Goal: Navigation & Orientation: Find specific page/section

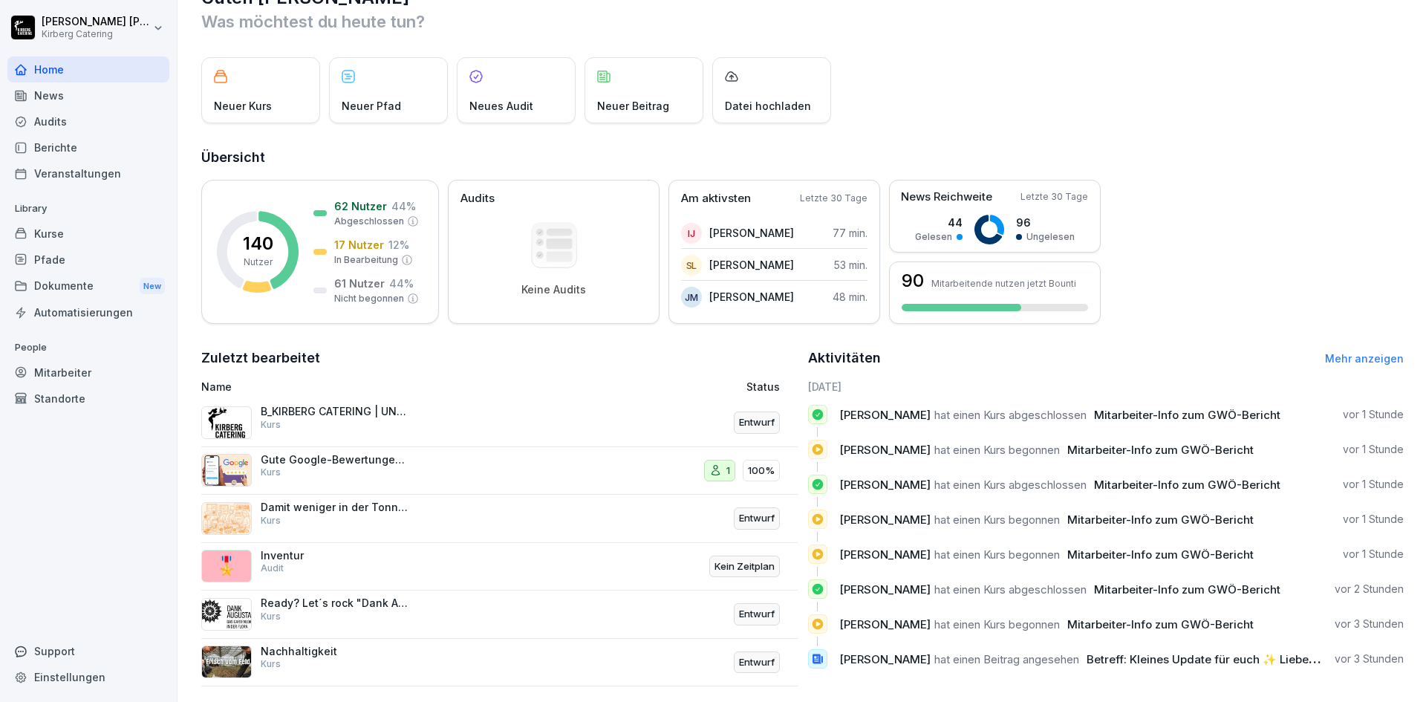
scroll to position [63, 0]
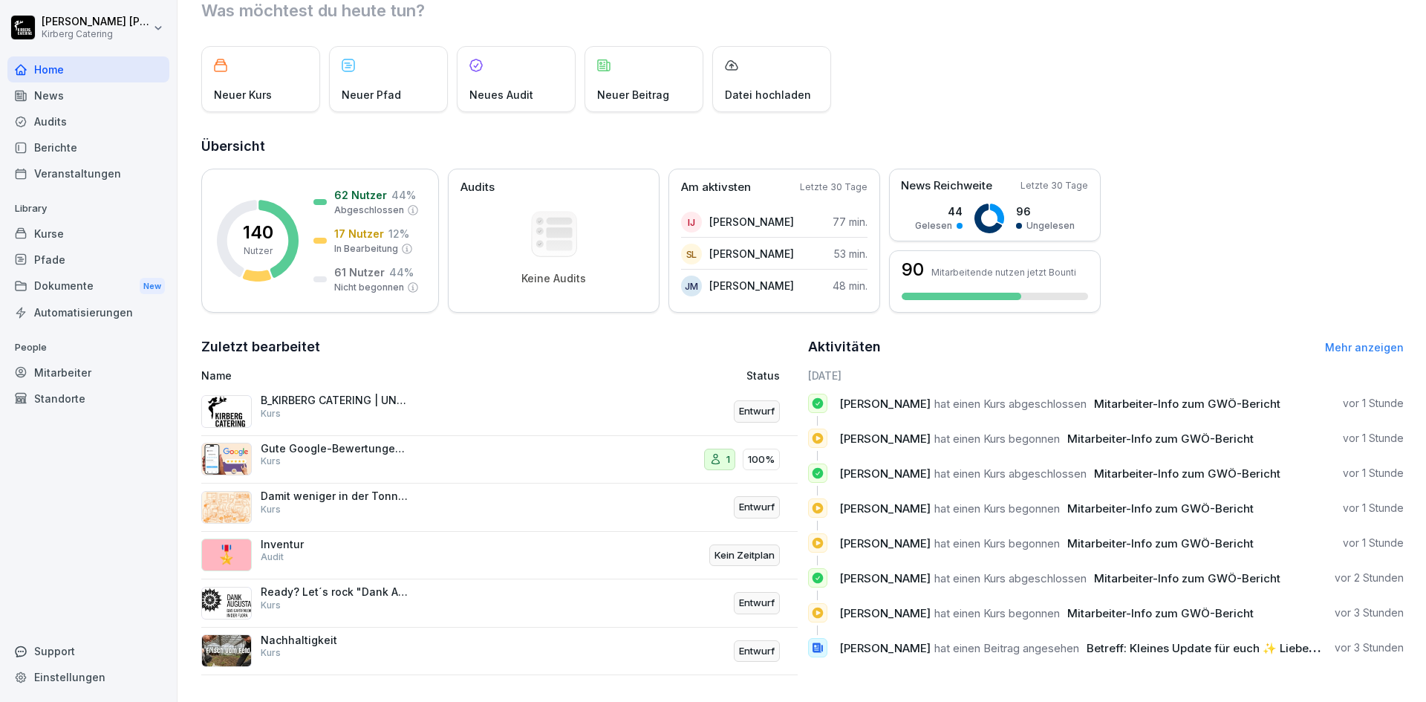
click at [817, 641] on icon at bounding box center [817, 647] width 13 height 13
click at [859, 641] on span "[PERSON_NAME]" at bounding box center [884, 648] width 91 height 14
click at [286, 538] on p "Inventur" at bounding box center [335, 544] width 149 height 13
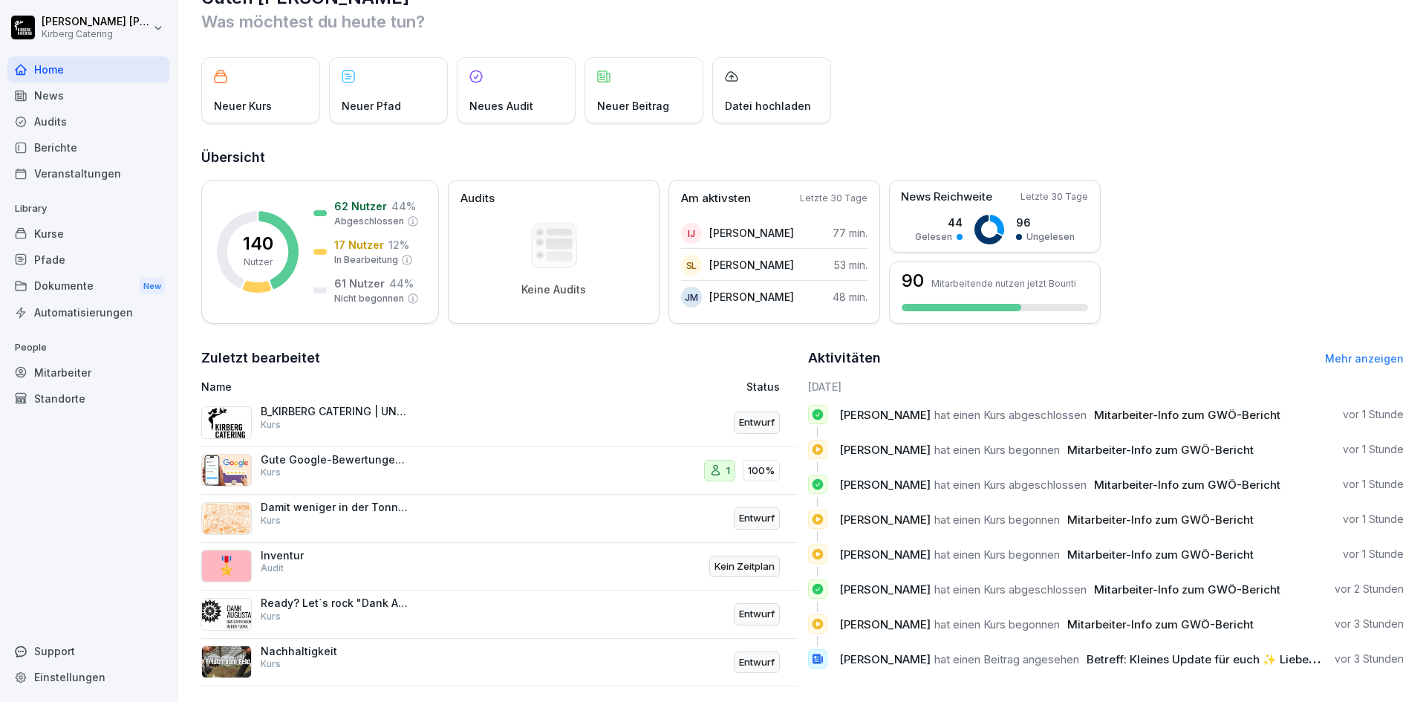
scroll to position [63, 0]
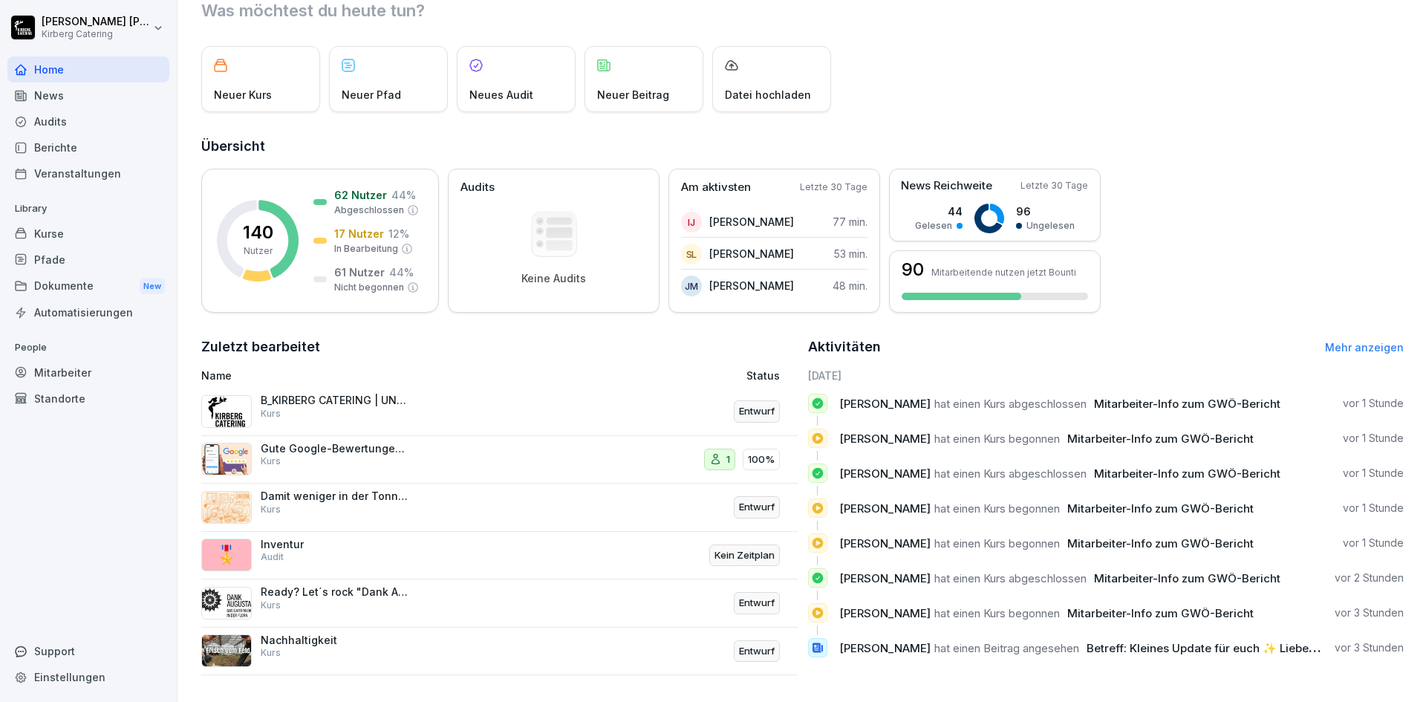
click at [93, 231] on div "Kurse" at bounding box center [88, 234] width 162 height 26
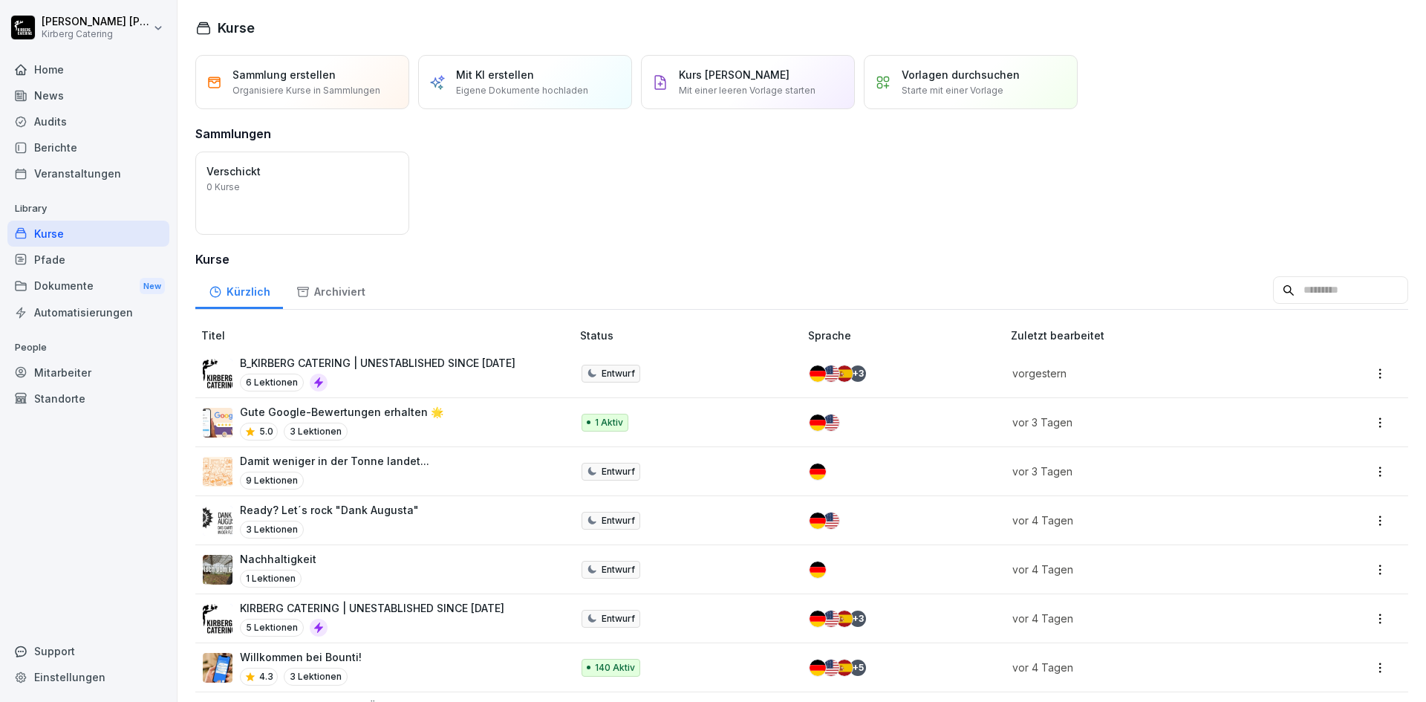
click at [76, 287] on div "Dokumente New" at bounding box center [88, 286] width 162 height 27
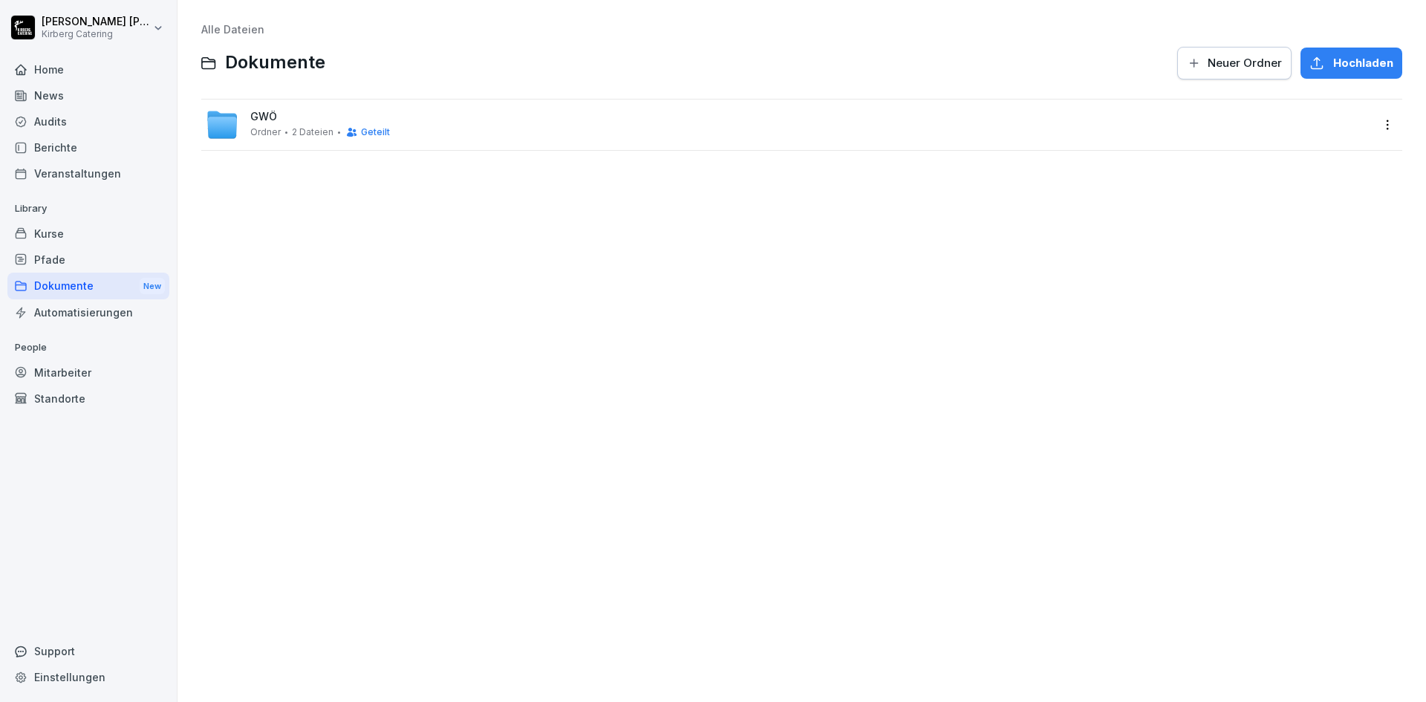
click at [51, 313] on div "Automatisierungen" at bounding box center [88, 312] width 162 height 26
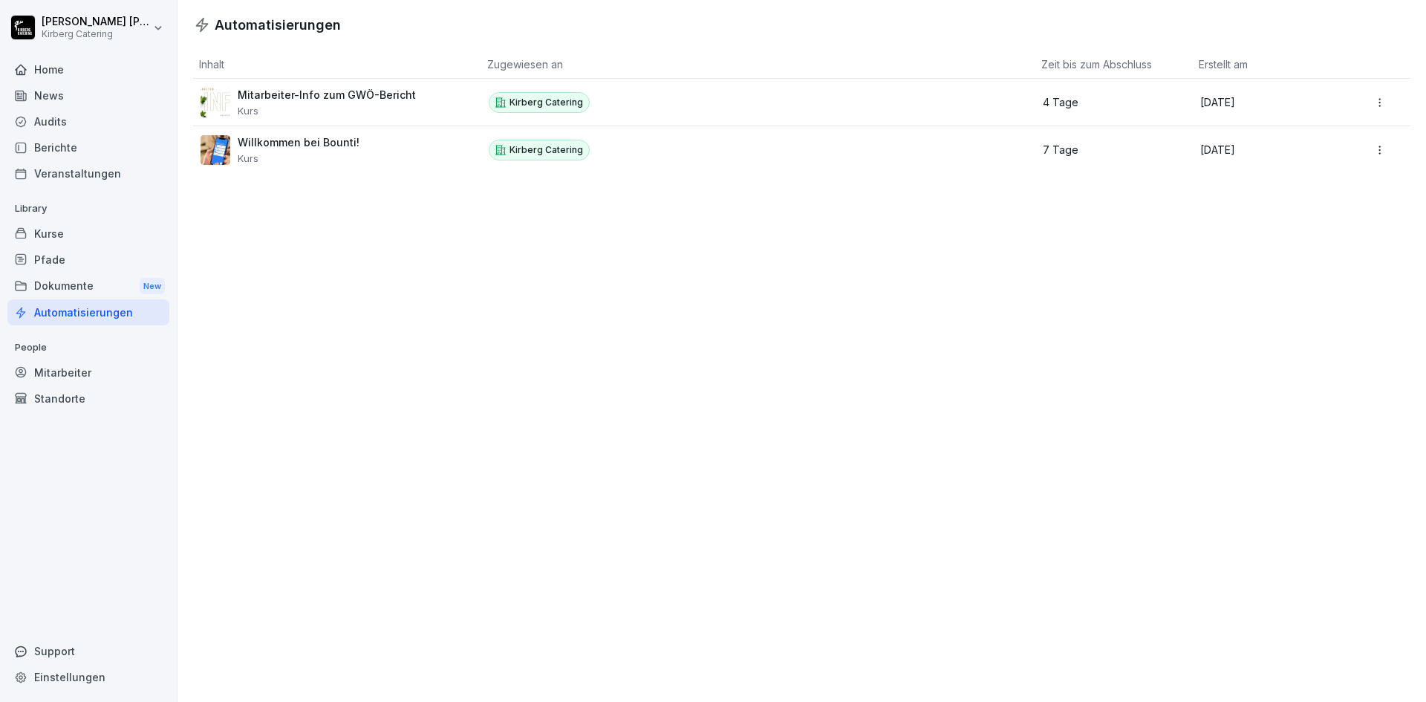
click at [62, 148] on div "Berichte" at bounding box center [88, 147] width 162 height 26
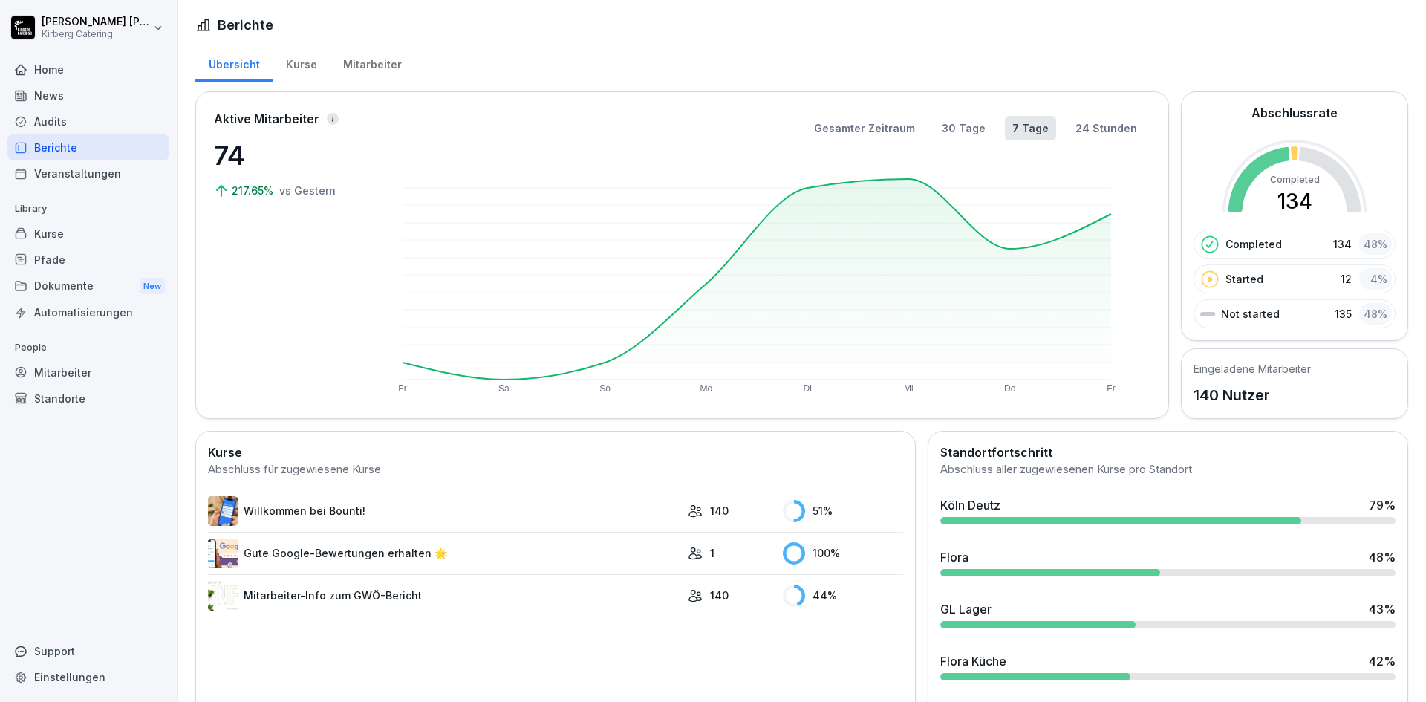
click at [57, 83] on div "News" at bounding box center [88, 95] width 162 height 26
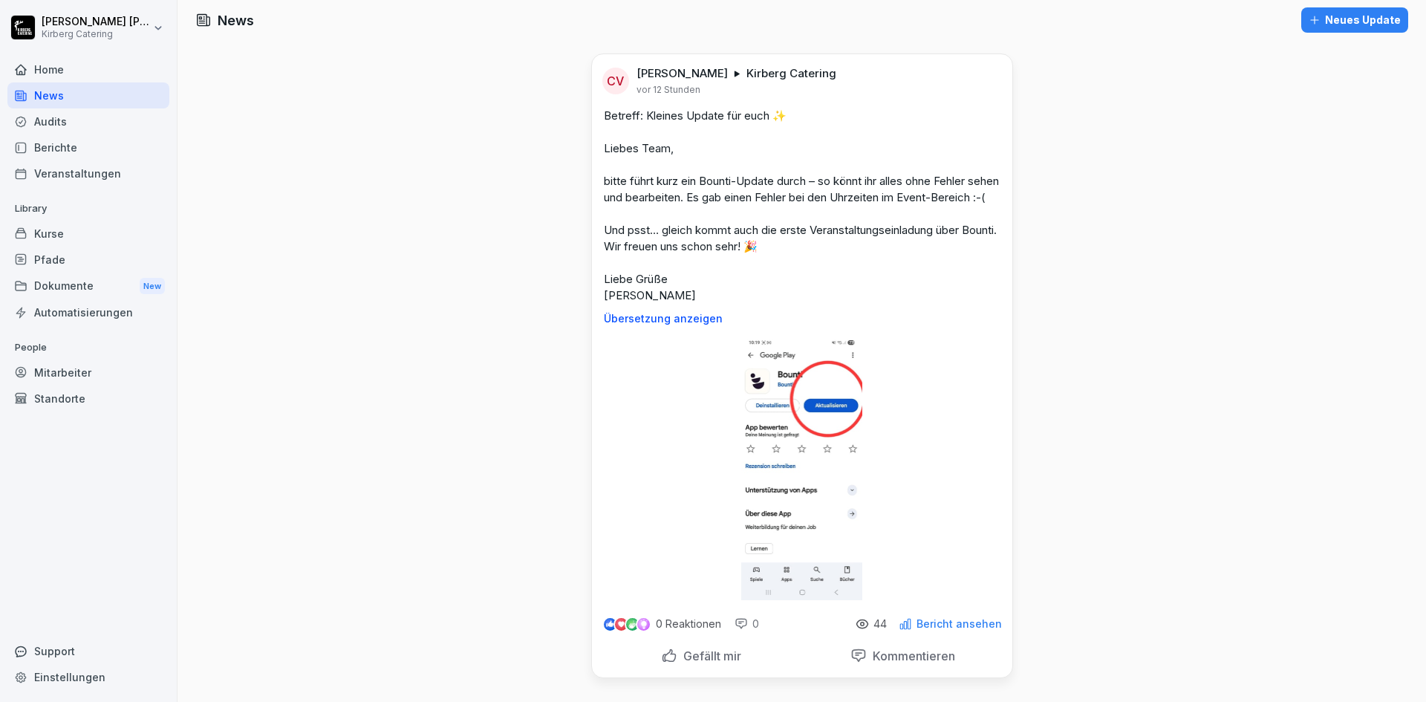
scroll to position [35, 0]
click at [972, 618] on p "Bericht ansehen" at bounding box center [958, 624] width 85 height 12
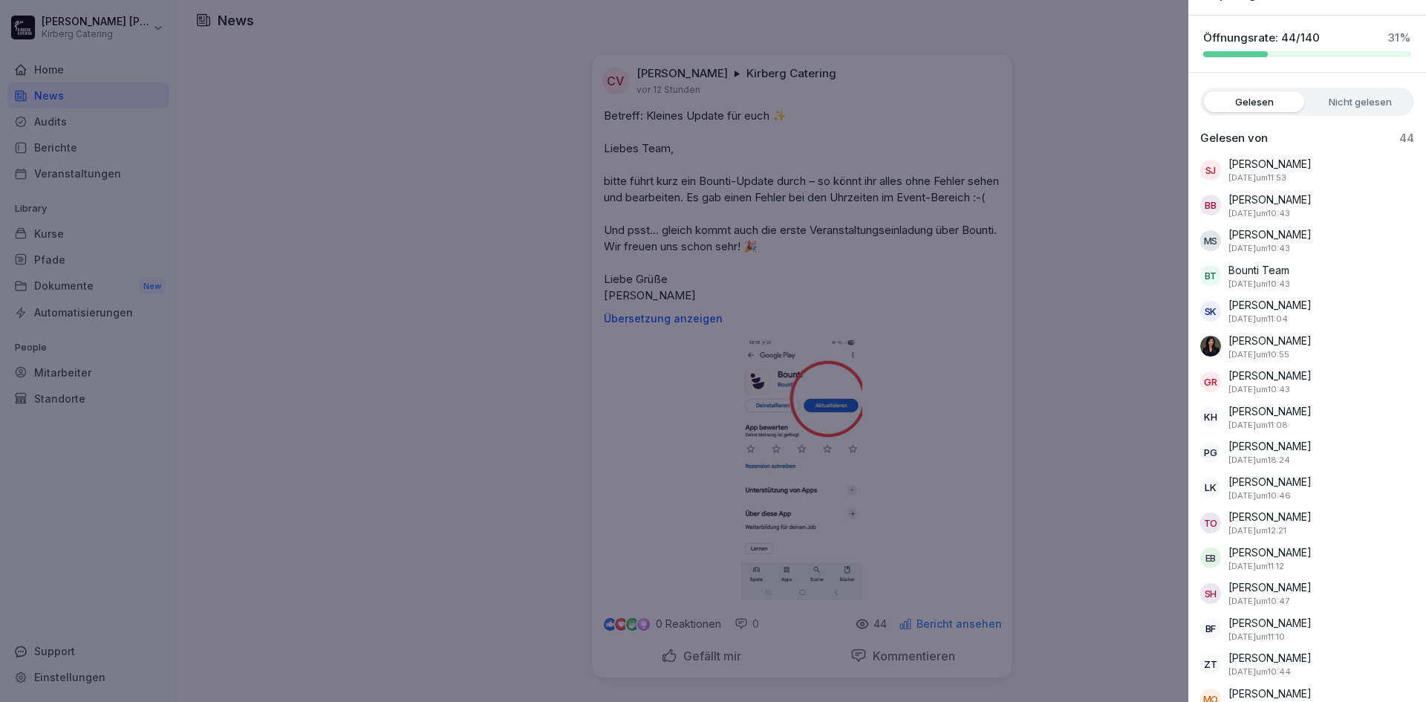
scroll to position [0, 0]
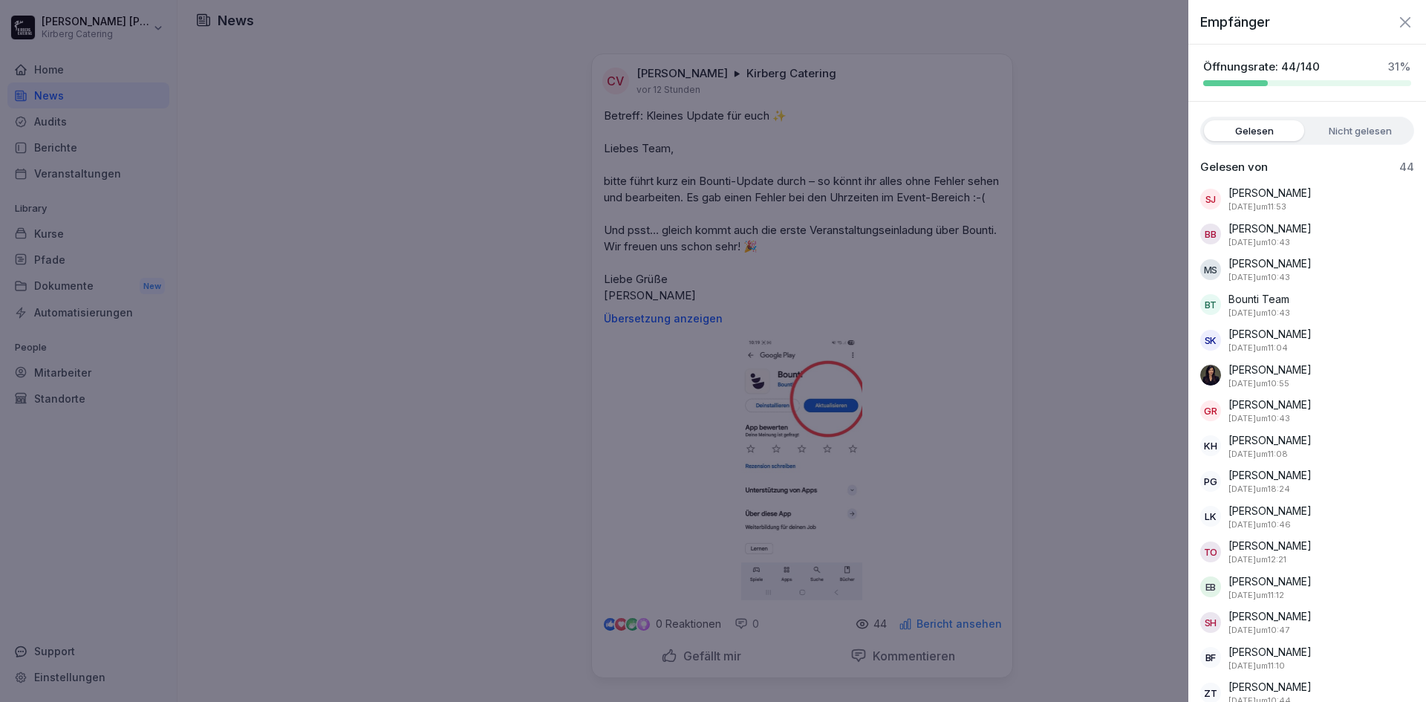
click at [1370, 133] on label "Nicht gelesen" at bounding box center [1360, 130] width 100 height 21
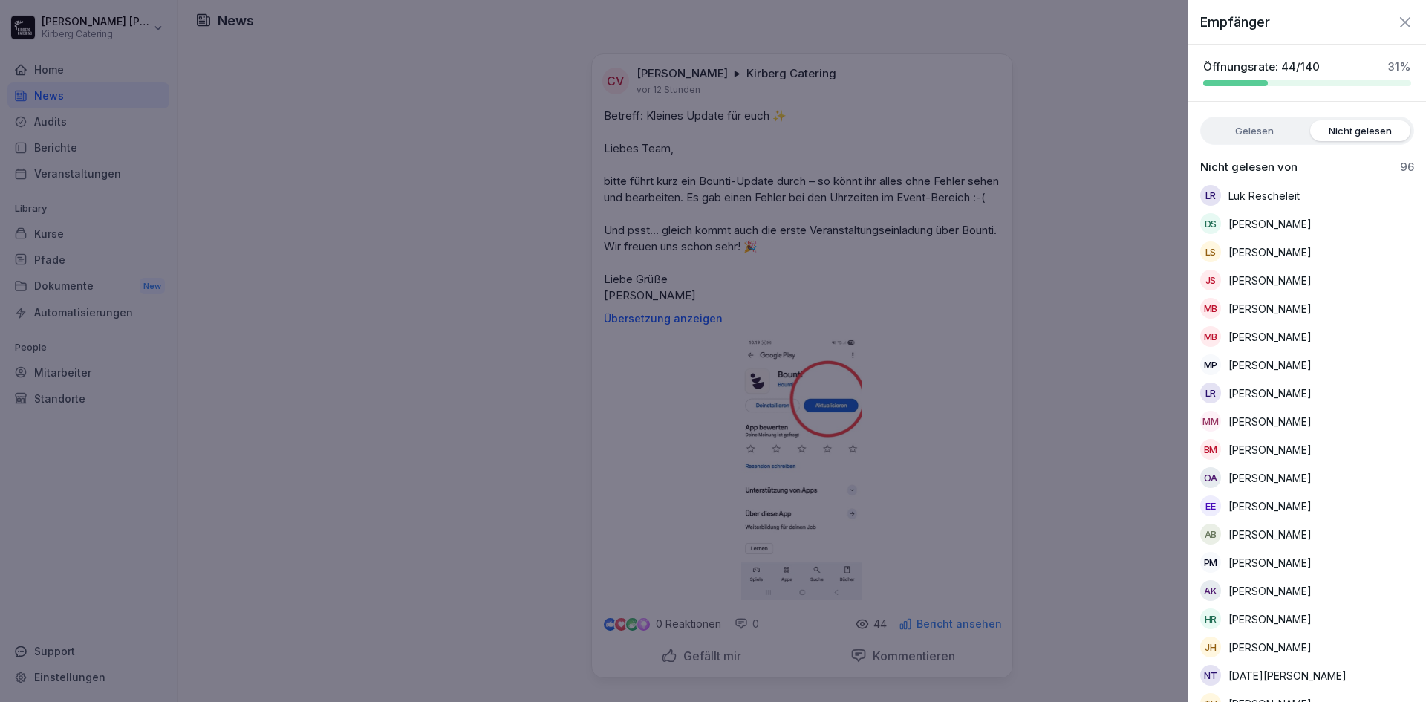
click at [1266, 131] on label "Gelesen" at bounding box center [1254, 130] width 100 height 21
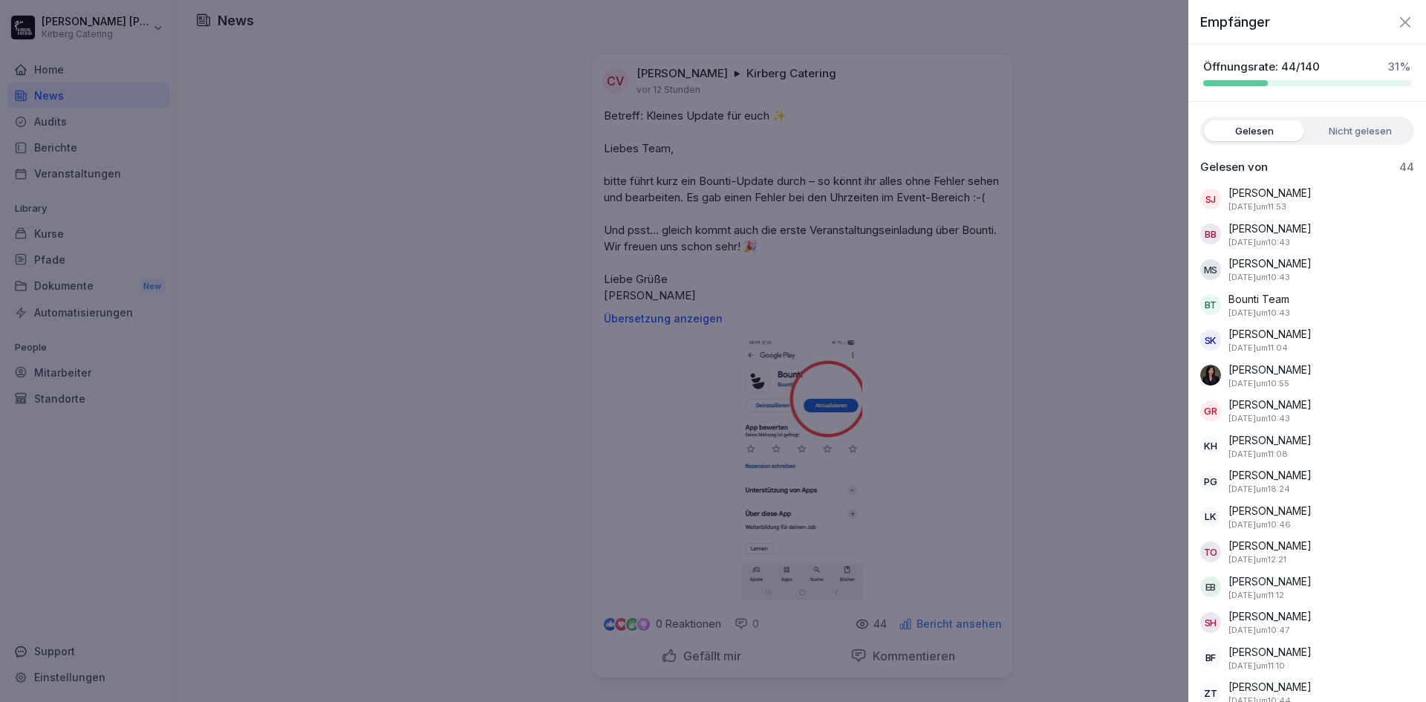
click at [483, 192] on div at bounding box center [713, 351] width 1426 height 702
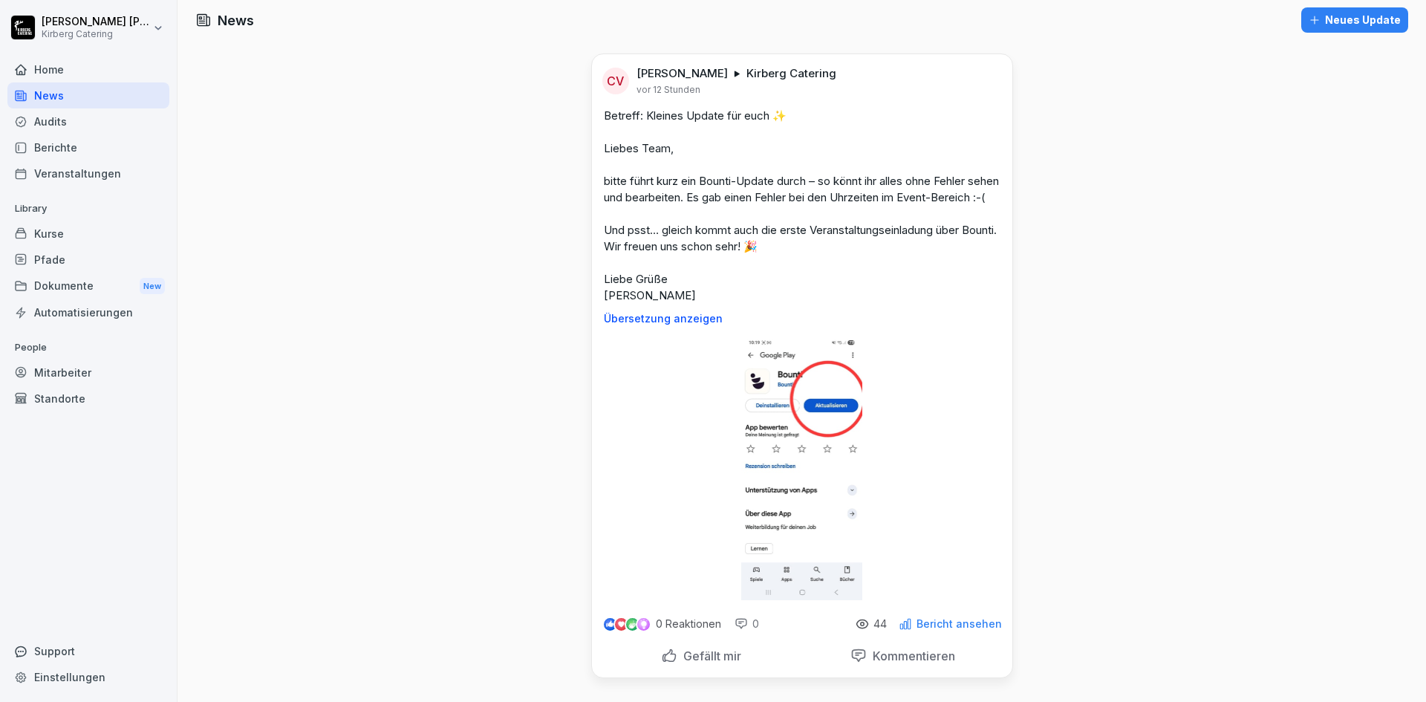
scroll to position [35, 0]
click at [46, 123] on div "Audits" at bounding box center [88, 121] width 162 height 26
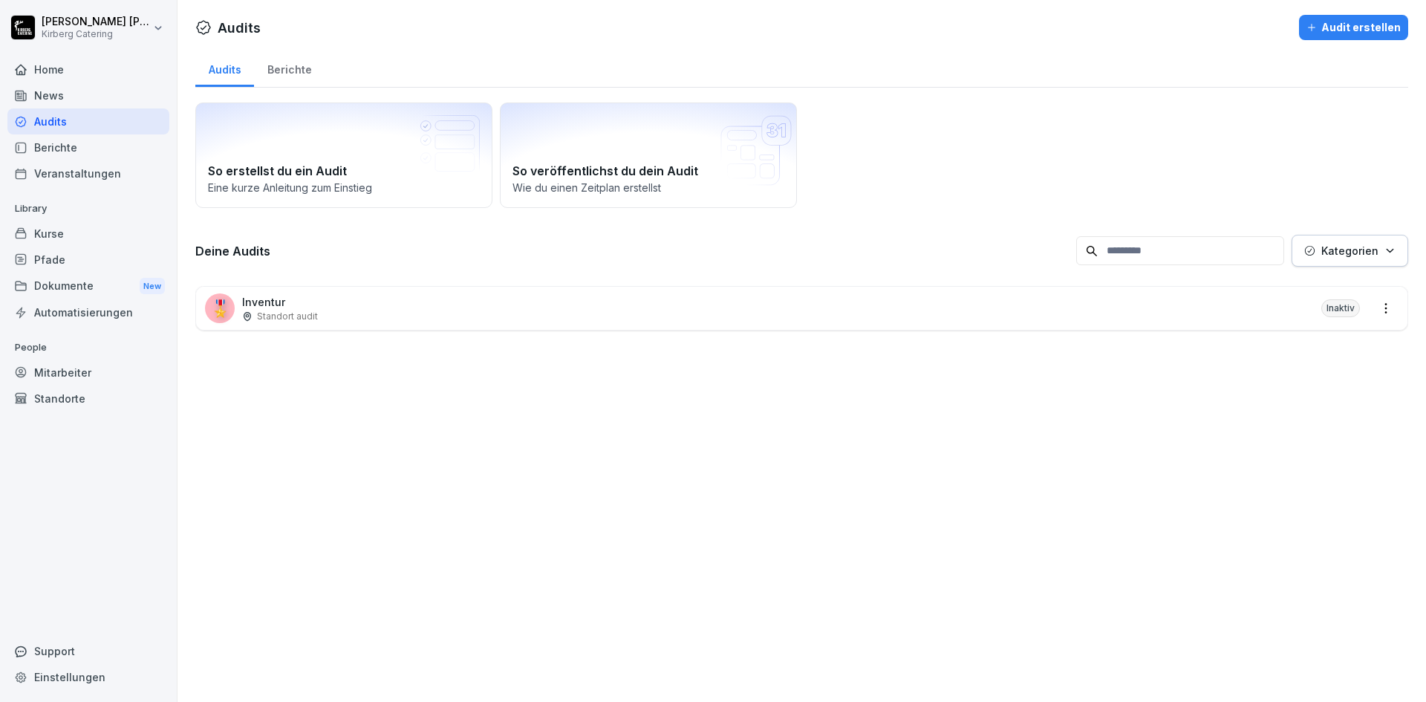
click at [40, 144] on div "Berichte" at bounding box center [88, 147] width 162 height 26
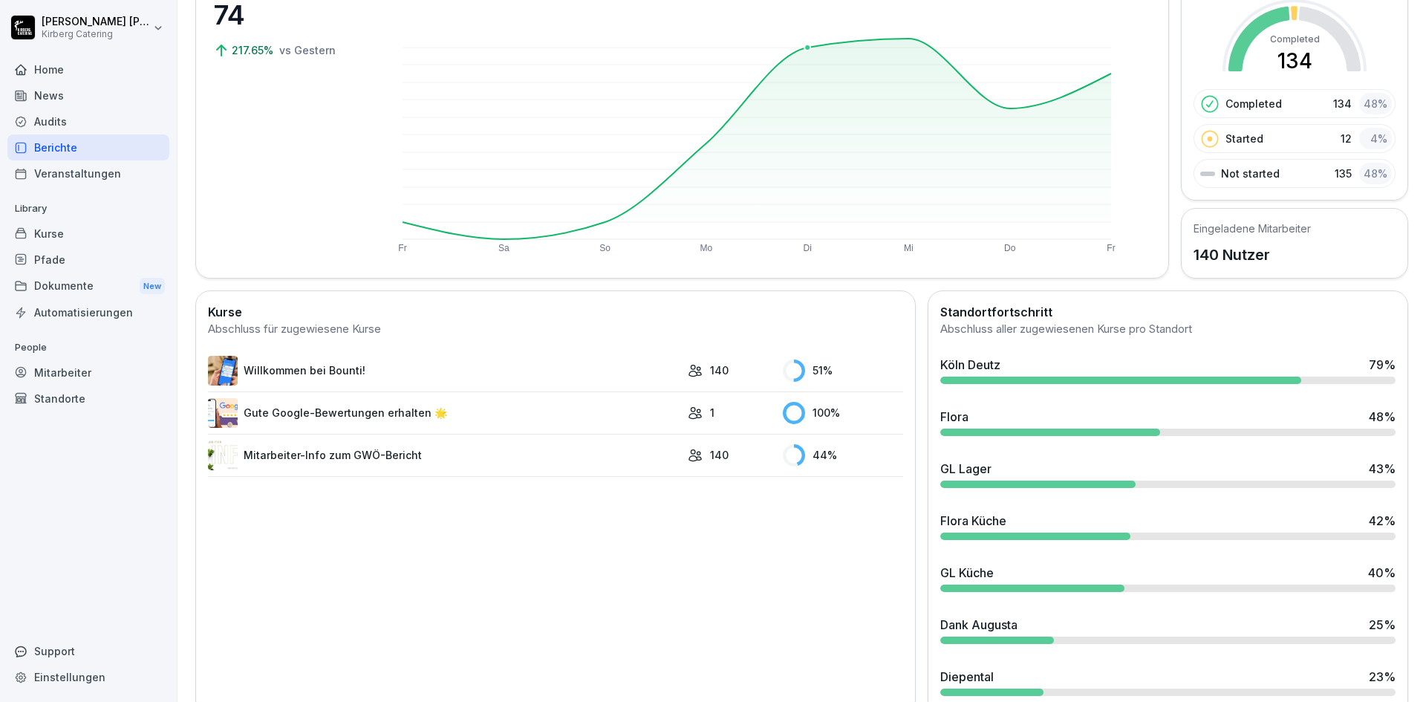
scroll to position [176, 0]
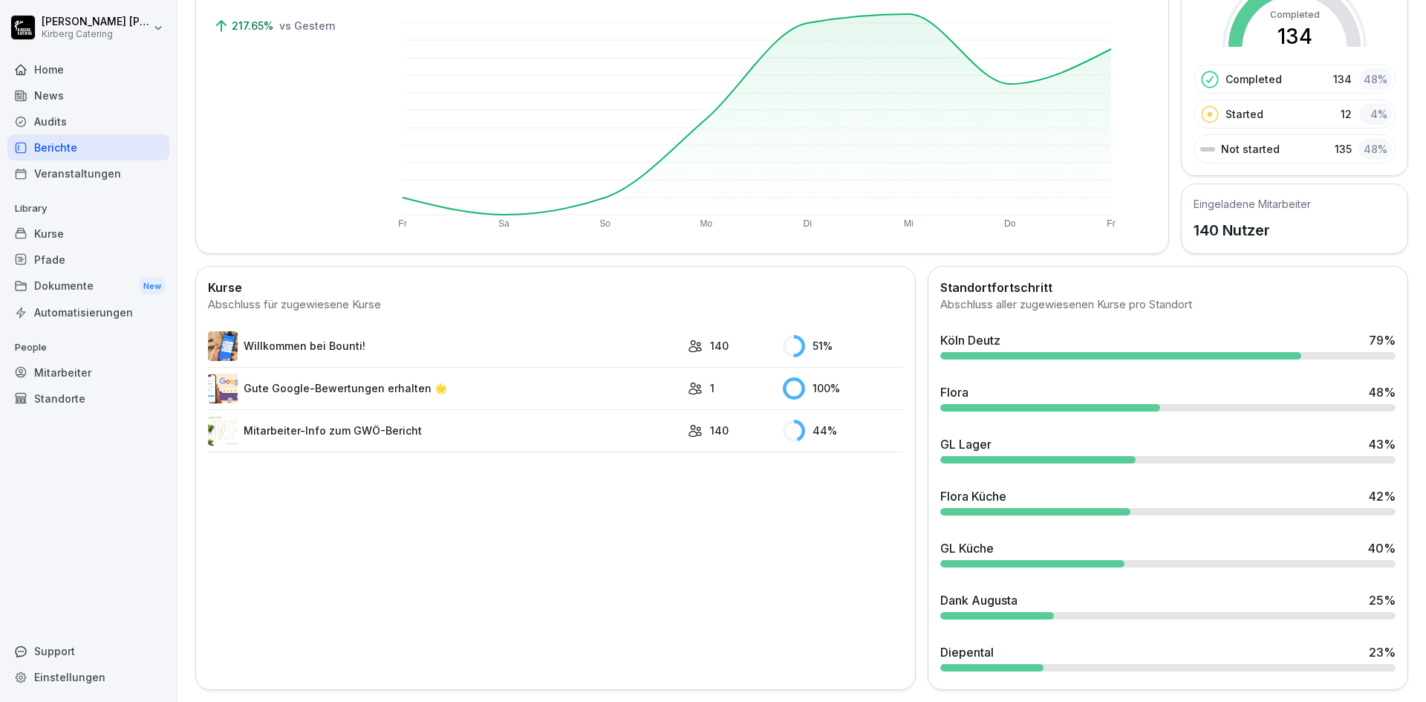
click at [1063, 487] on div "Flora Küche 42 %" at bounding box center [1167, 496] width 455 height 18
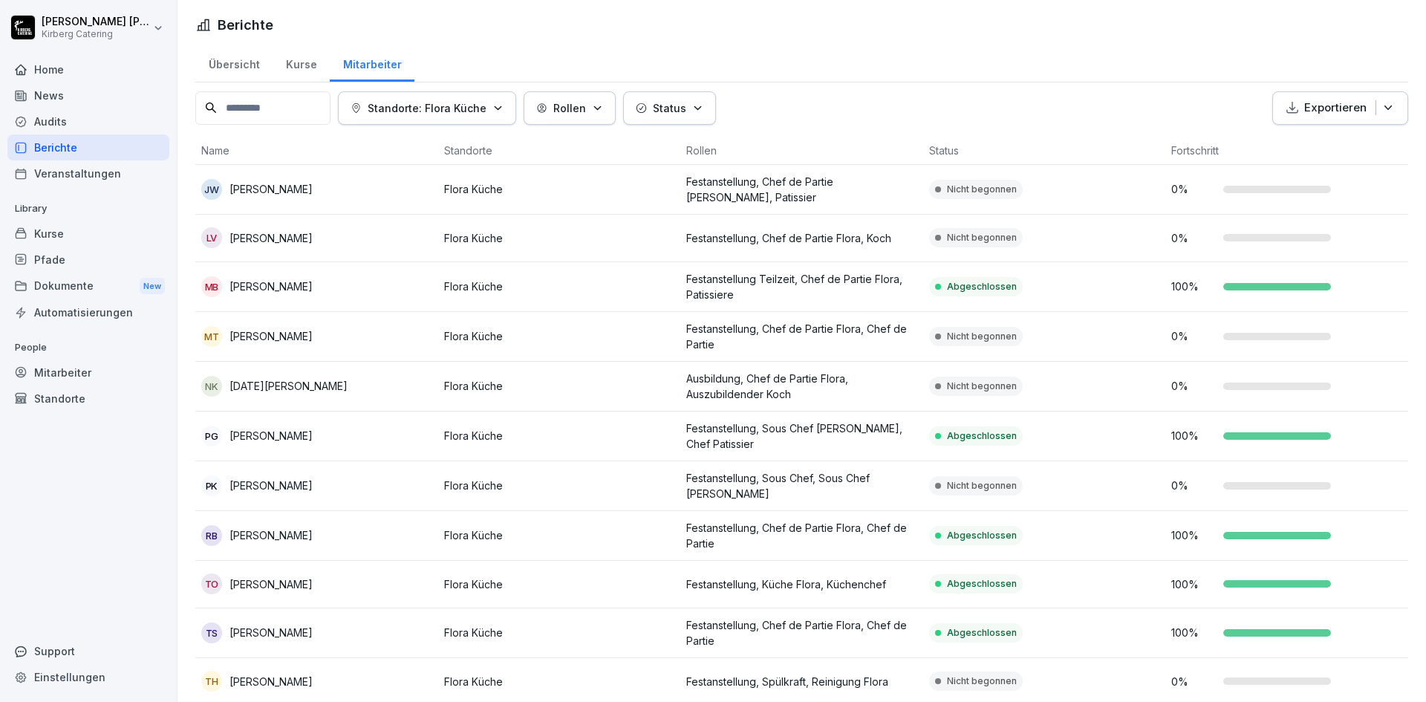
click at [99, 165] on div "Veranstaltungen" at bounding box center [88, 173] width 162 height 26
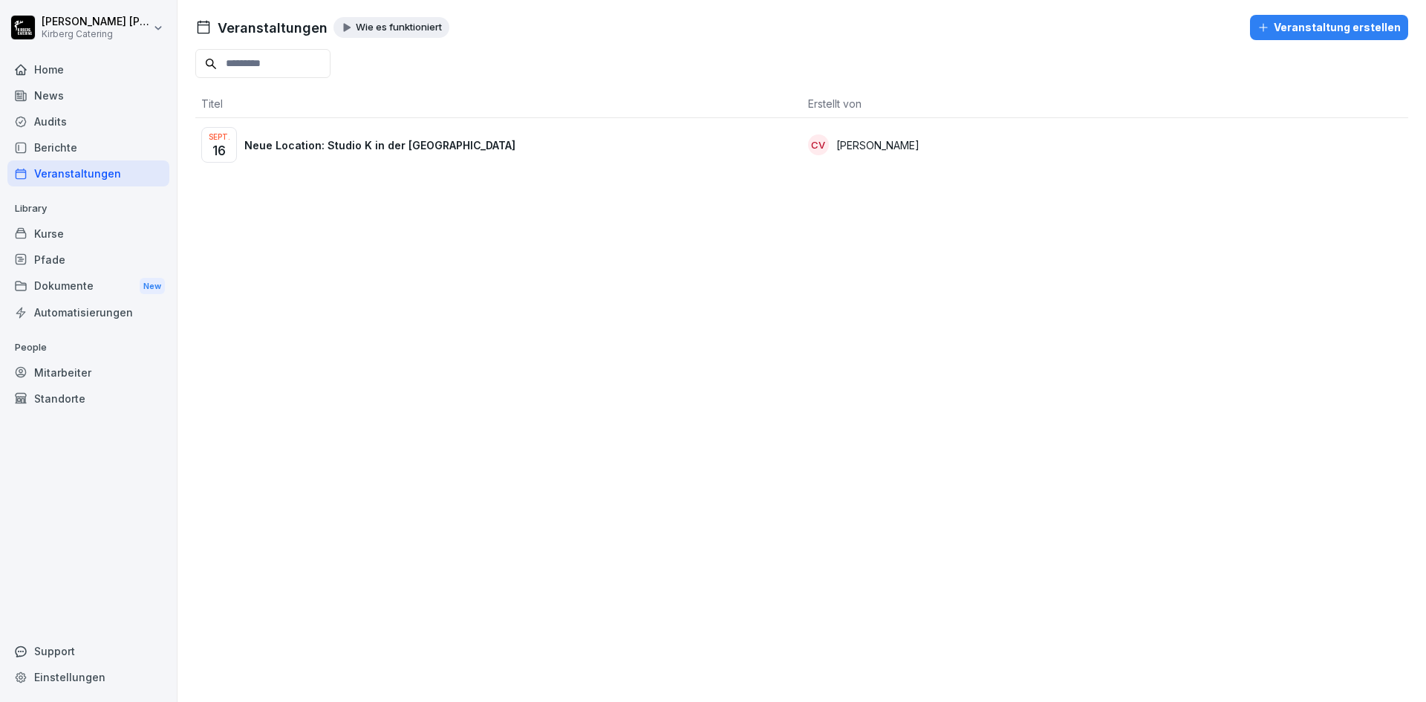
click at [281, 155] on div "[DATE] Neue Location: Studio K in der [GEOGRAPHIC_DATA]" at bounding box center [498, 145] width 595 height 36
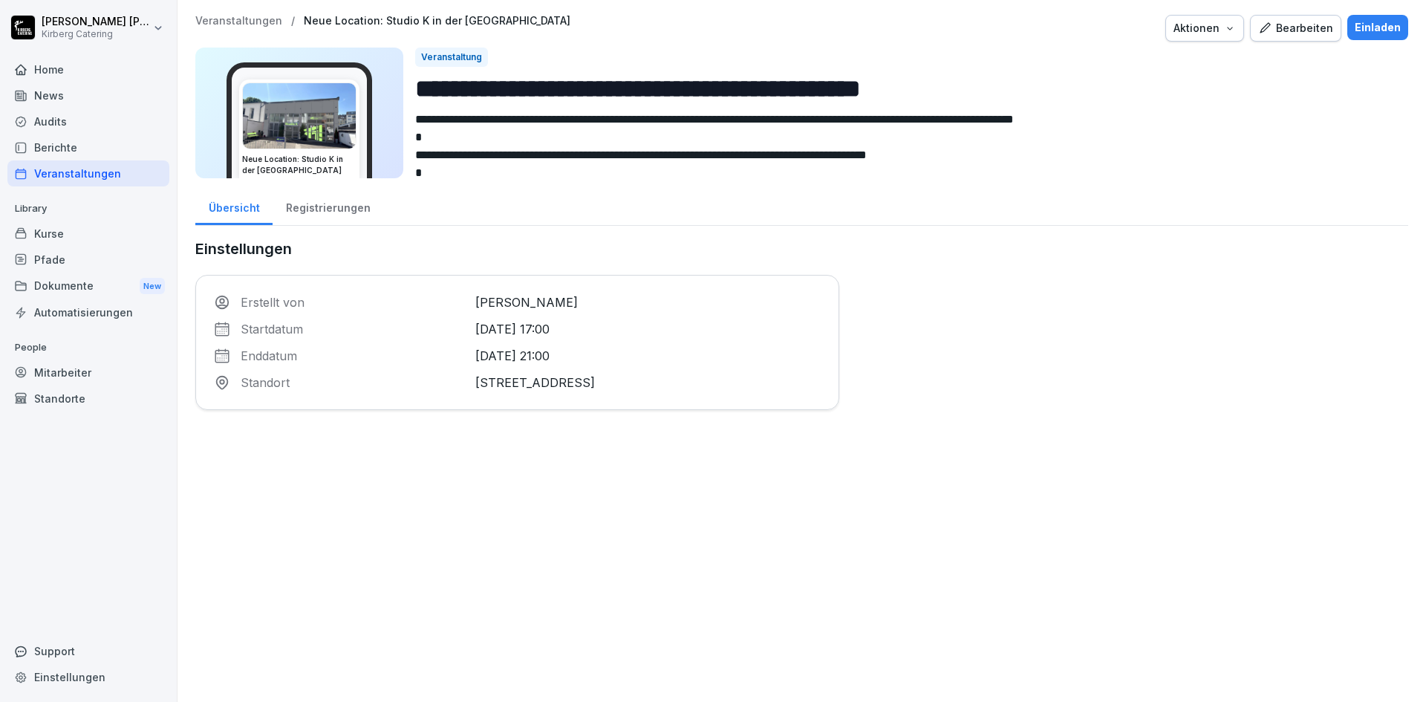
click at [53, 365] on div "Mitarbeiter" at bounding box center [88, 372] width 162 height 26
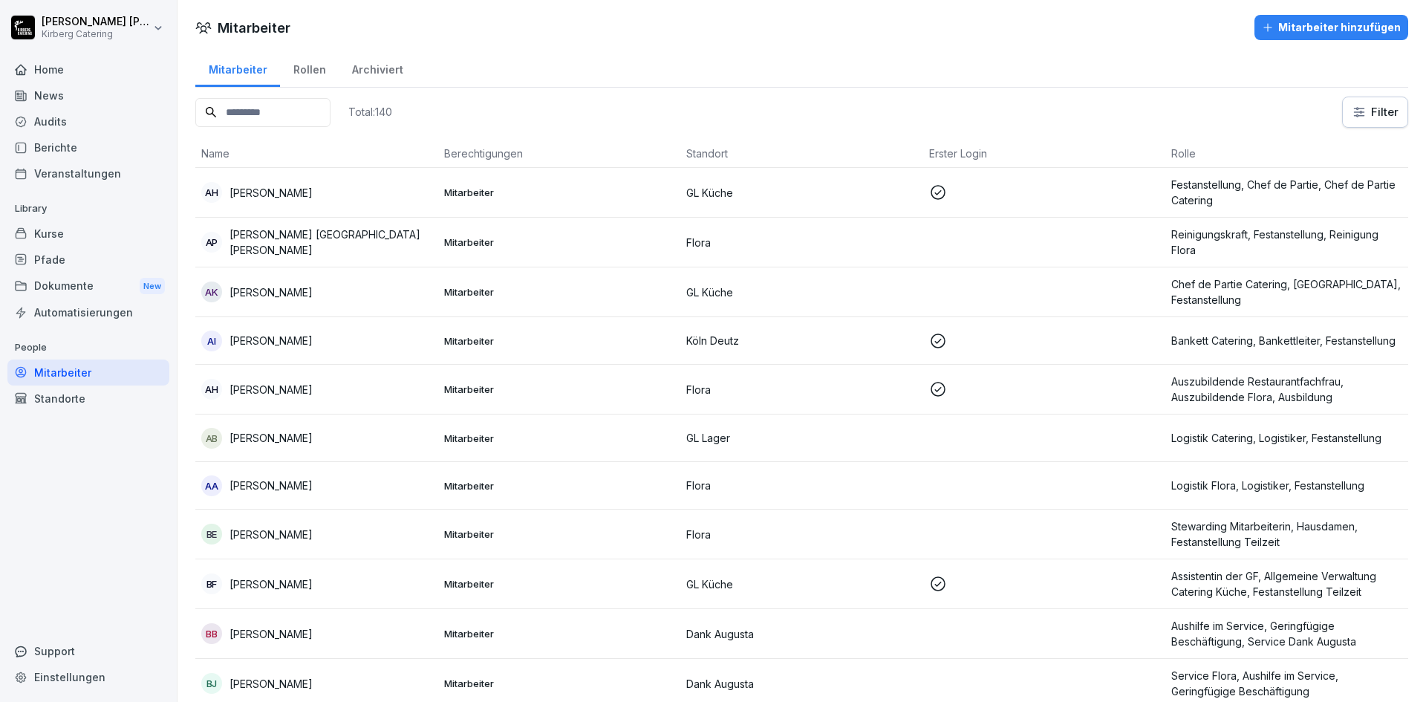
click at [302, 203] on td "AH [PERSON_NAME]" at bounding box center [316, 193] width 243 height 50
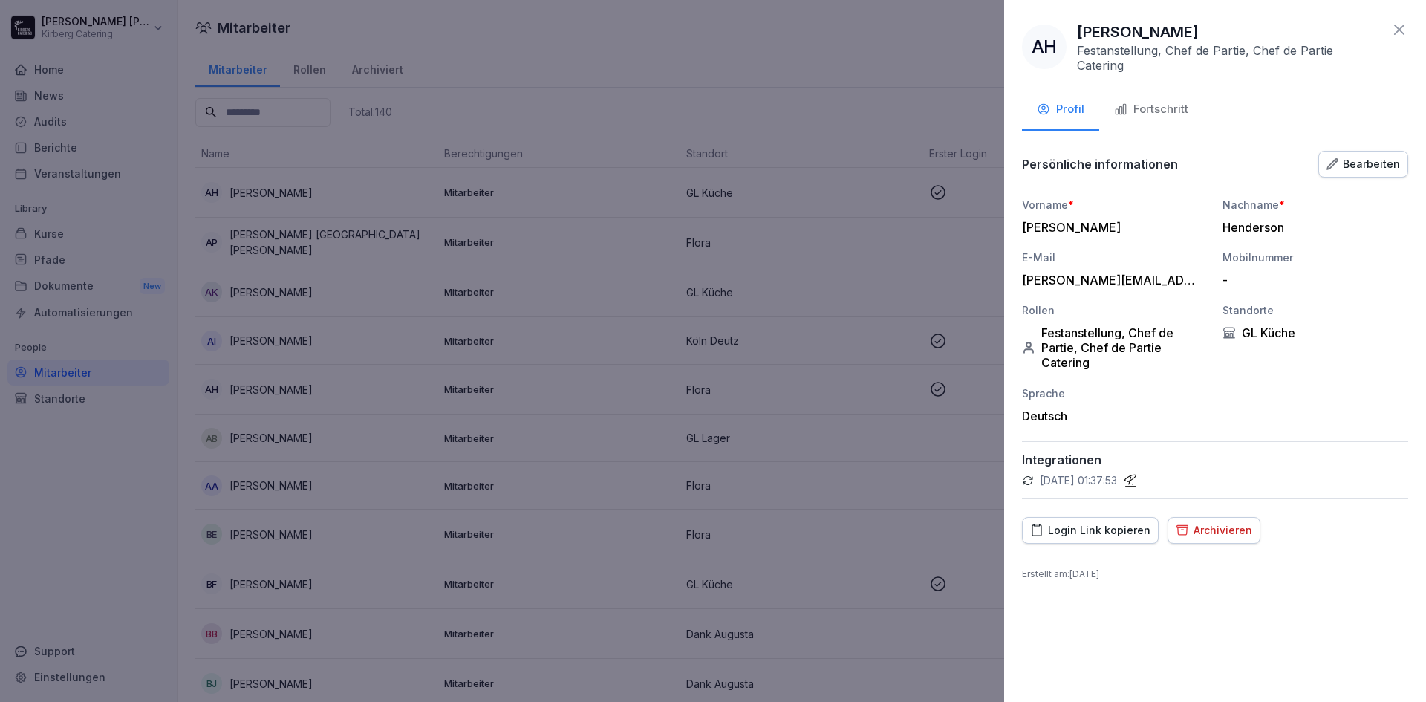
click at [680, 276] on div at bounding box center [713, 351] width 1426 height 702
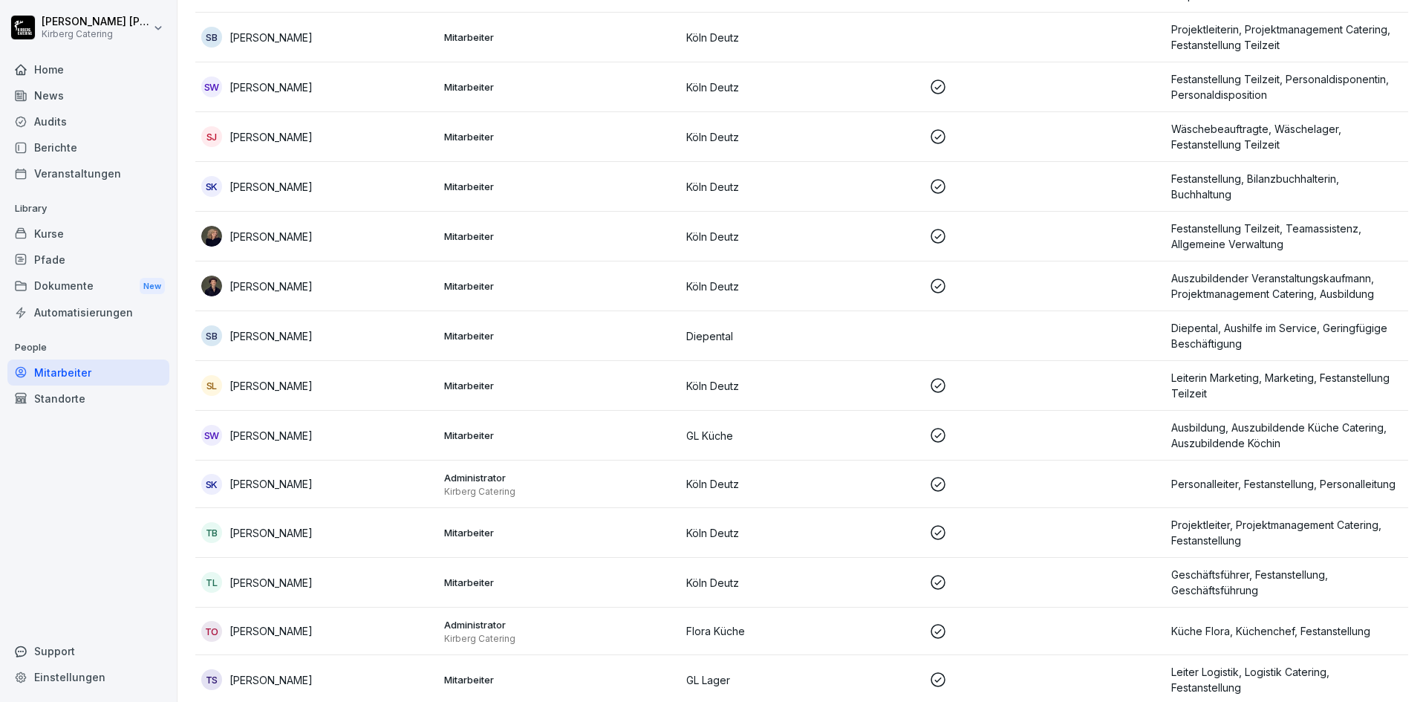
scroll to position [6383, 0]
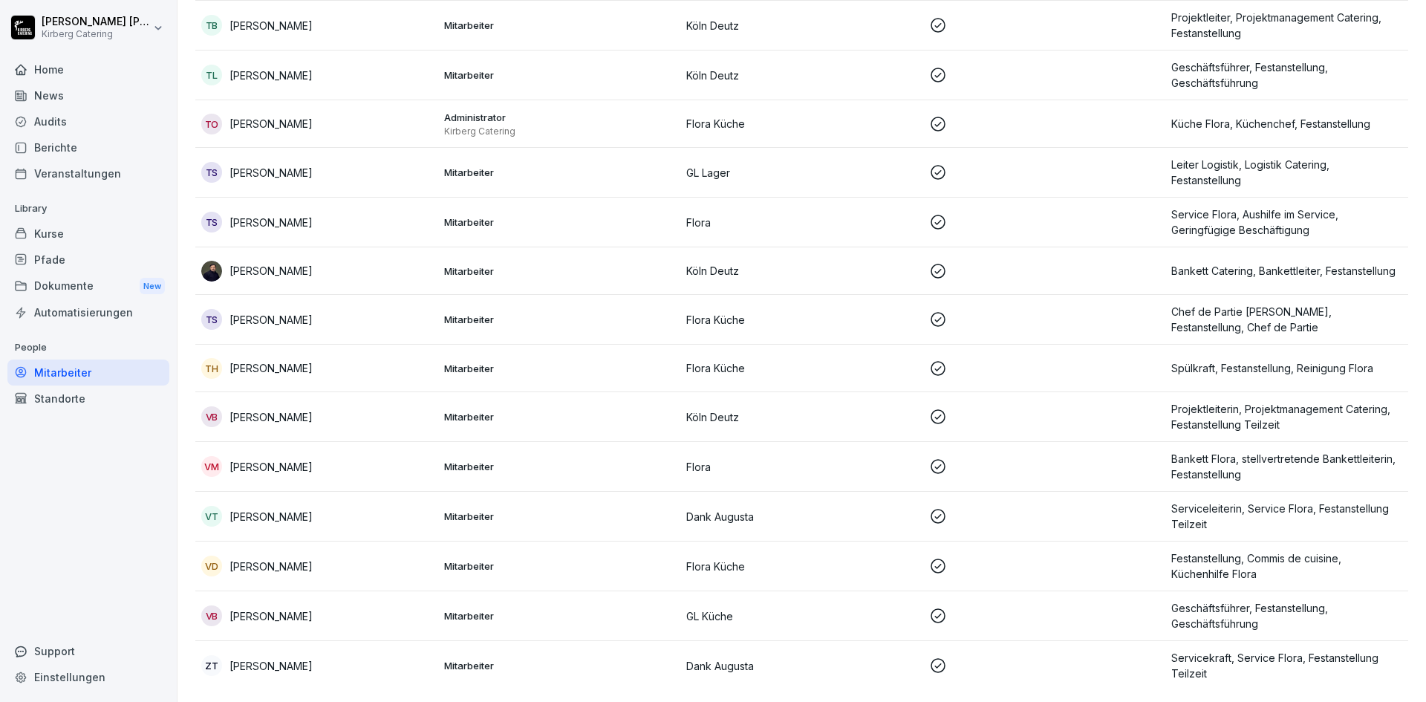
click at [58, 123] on div "Audits" at bounding box center [88, 121] width 162 height 26
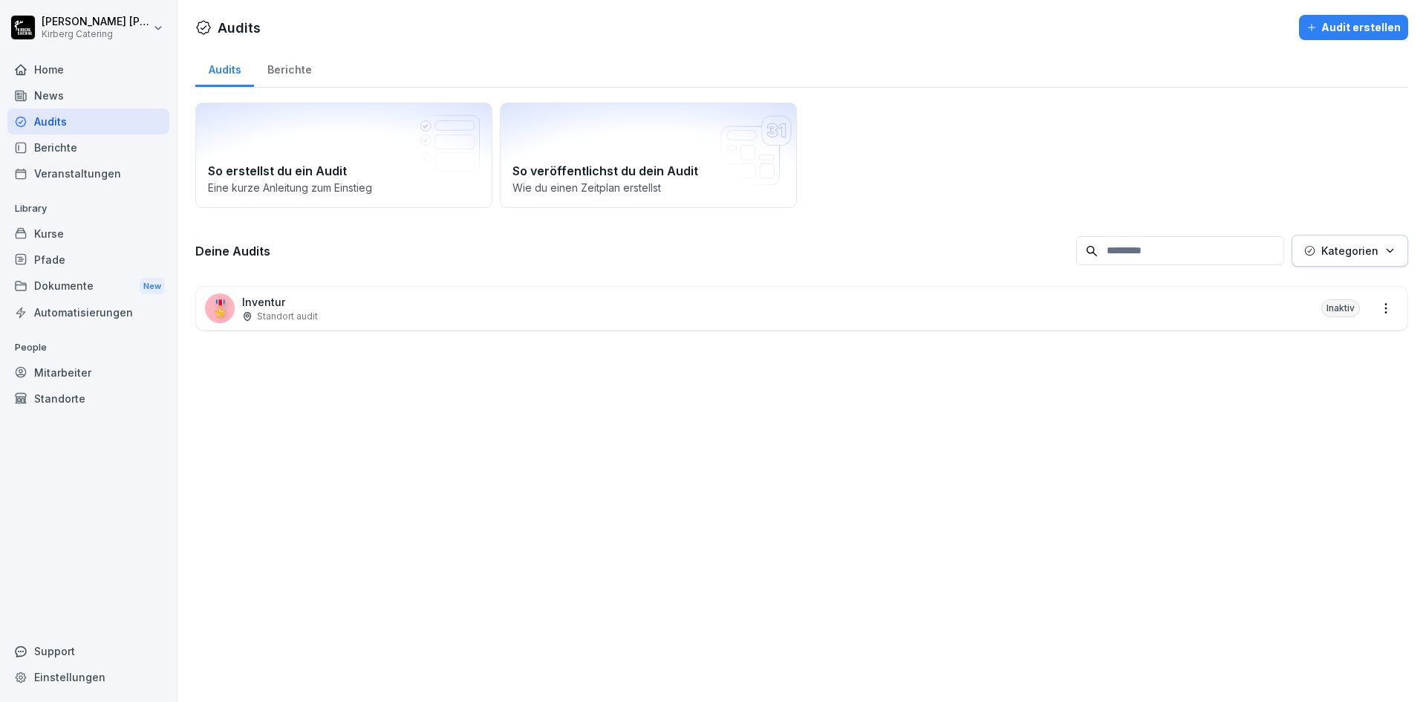
click at [304, 73] on div "Berichte" at bounding box center [289, 68] width 71 height 38
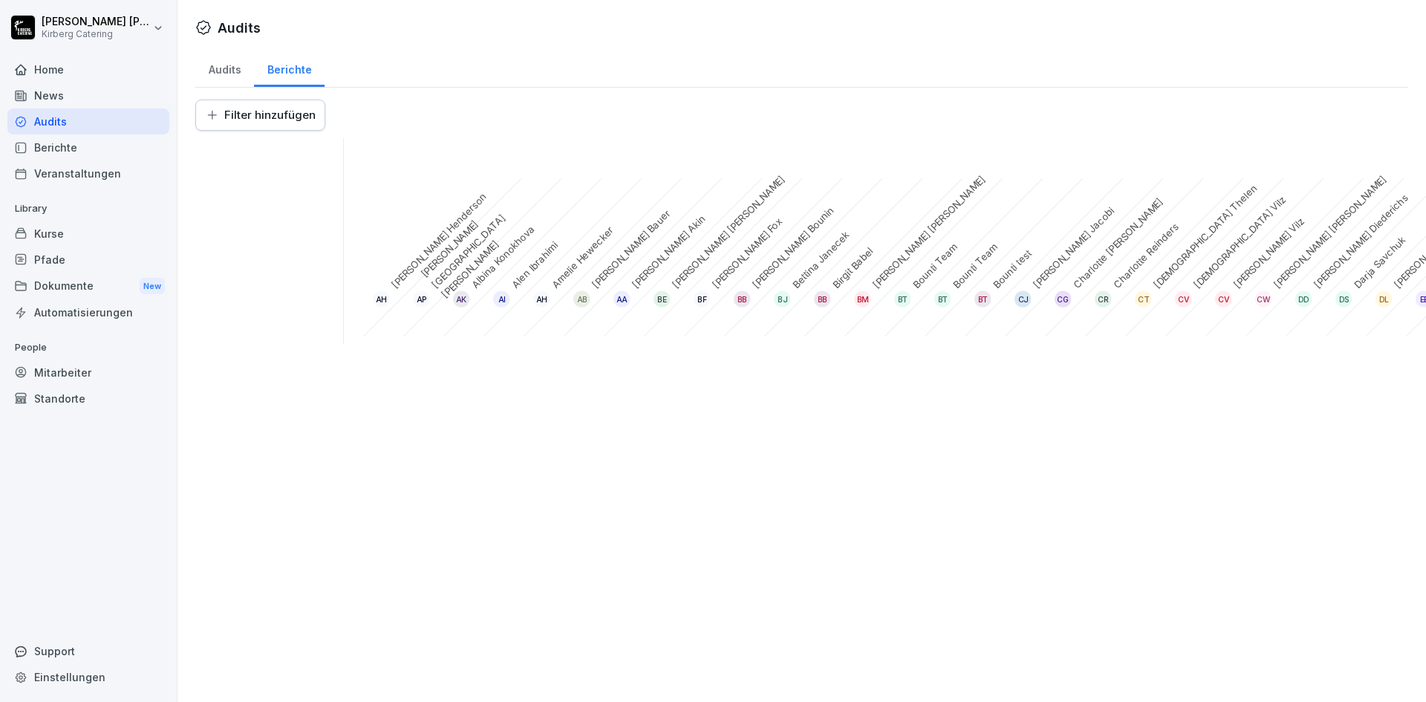
click at [206, 69] on div "Audits" at bounding box center [224, 68] width 59 height 38
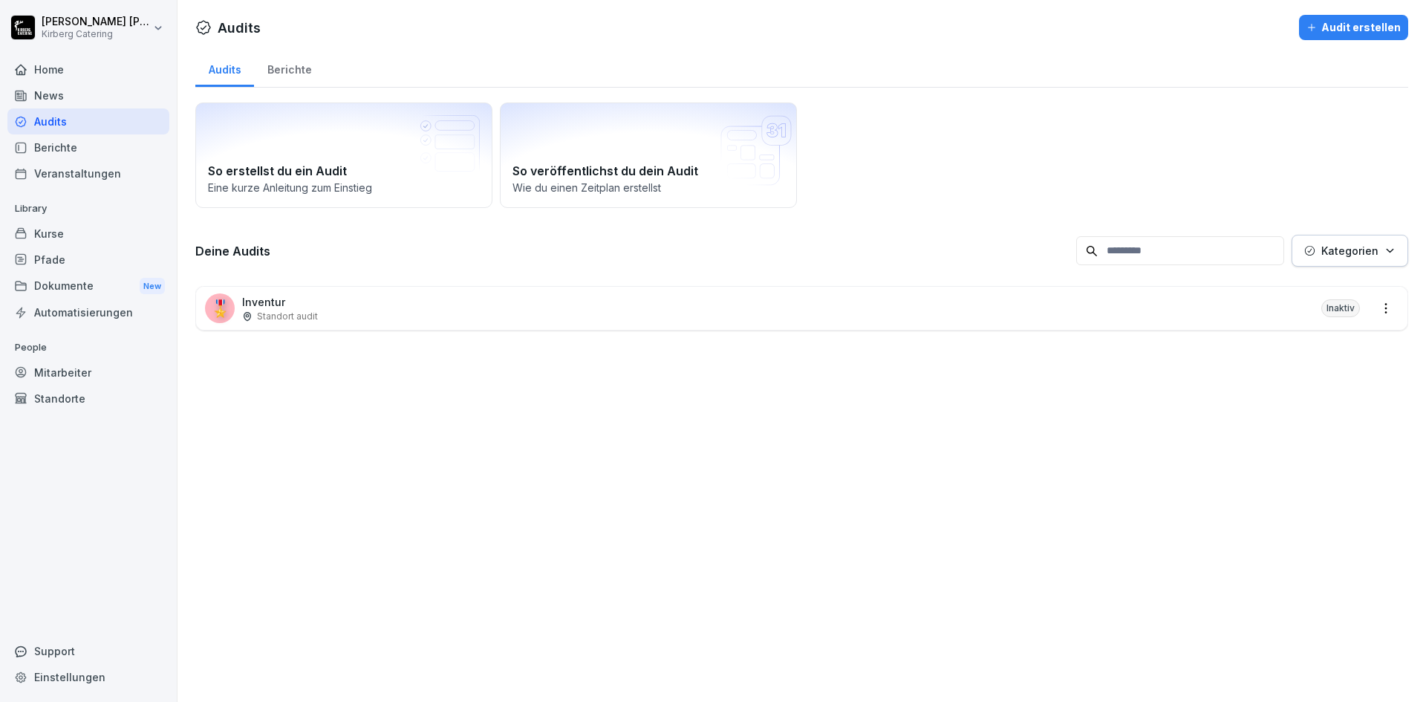
click at [38, 76] on div "Home" at bounding box center [88, 69] width 162 height 26
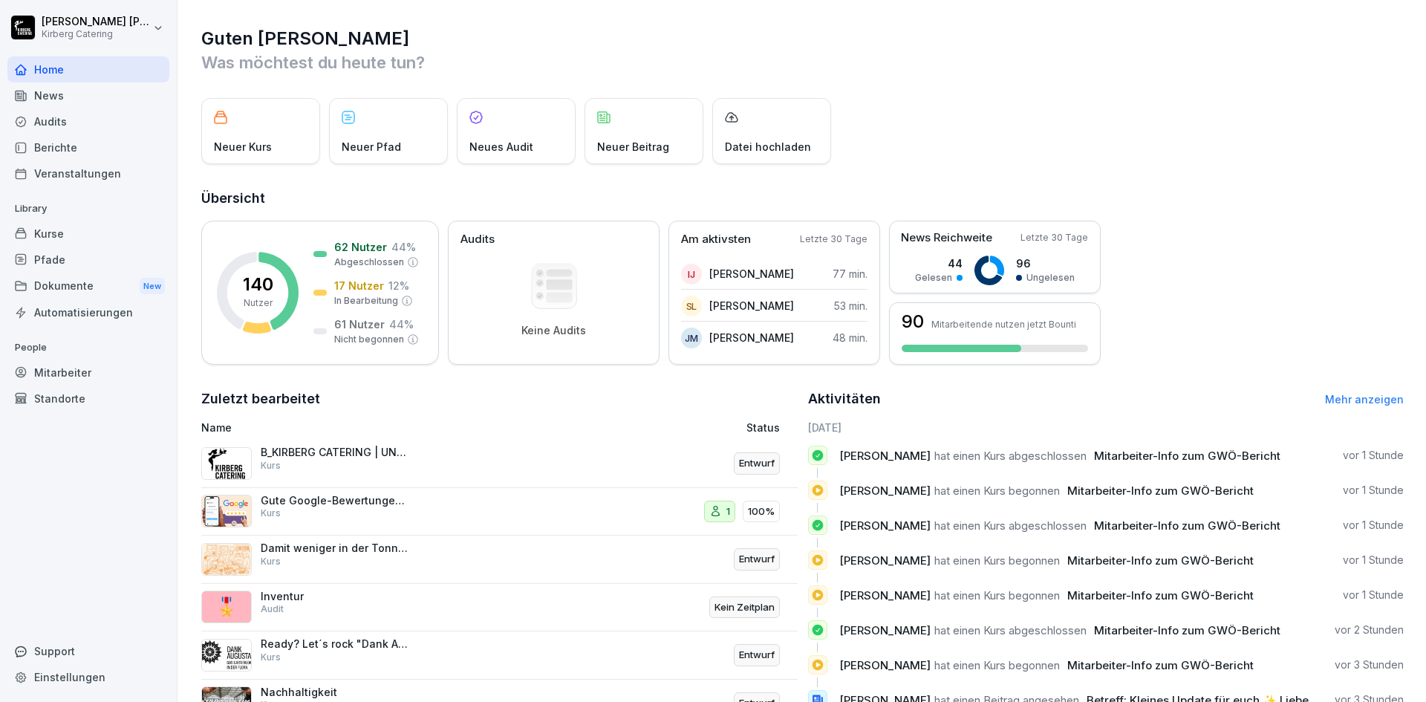
click at [714, 511] on icon at bounding box center [715, 511] width 13 height 12
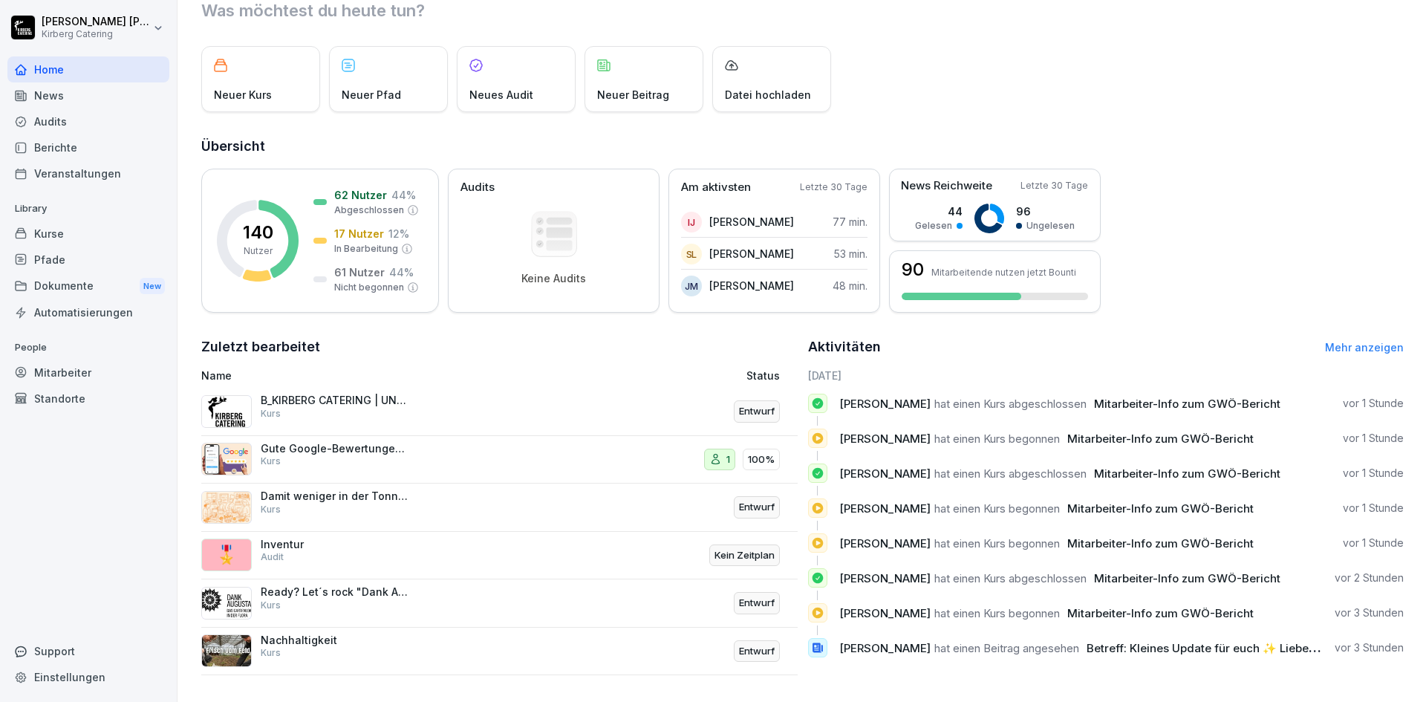
click at [347, 585] on p "Ready? Let´s rock "Dank Augusta"" at bounding box center [335, 591] width 149 height 13
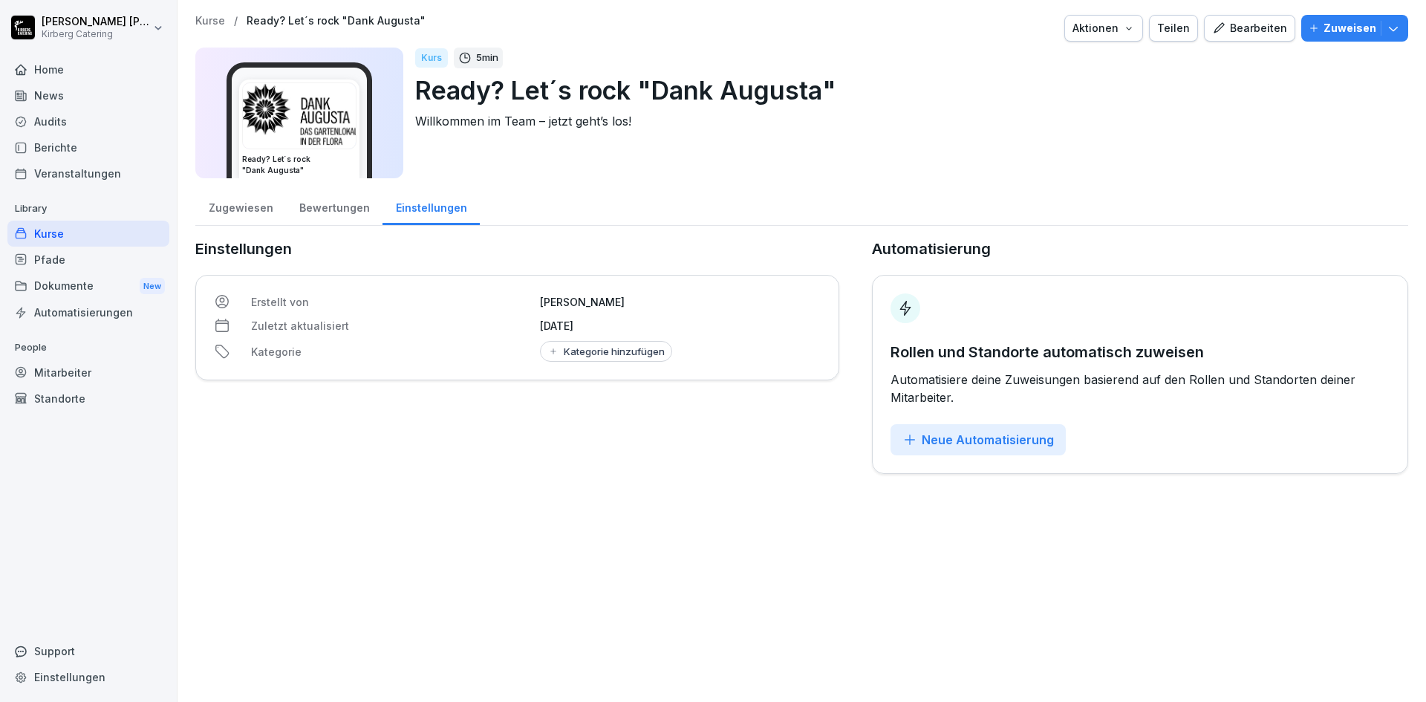
click at [344, 215] on div "Bewertungen" at bounding box center [334, 206] width 97 height 38
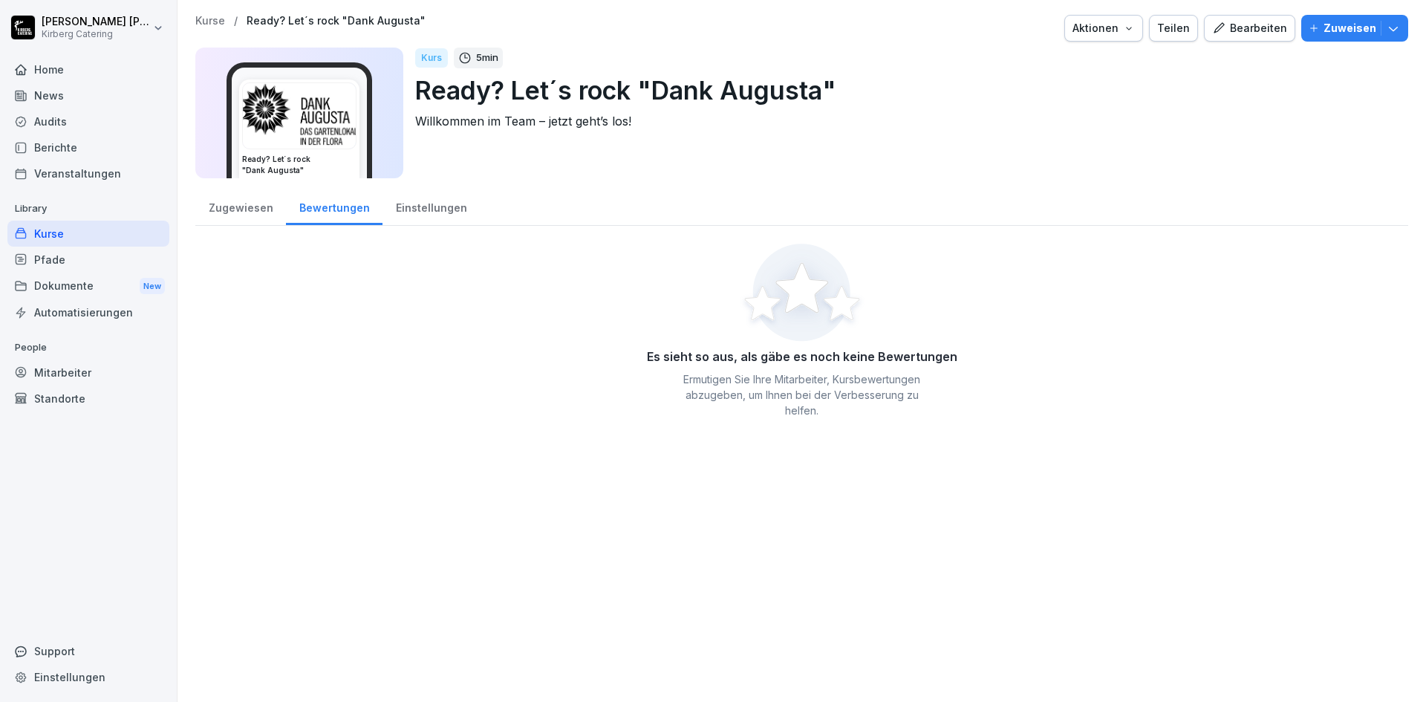
click at [246, 209] on div "Zugewiesen" at bounding box center [240, 206] width 91 height 38
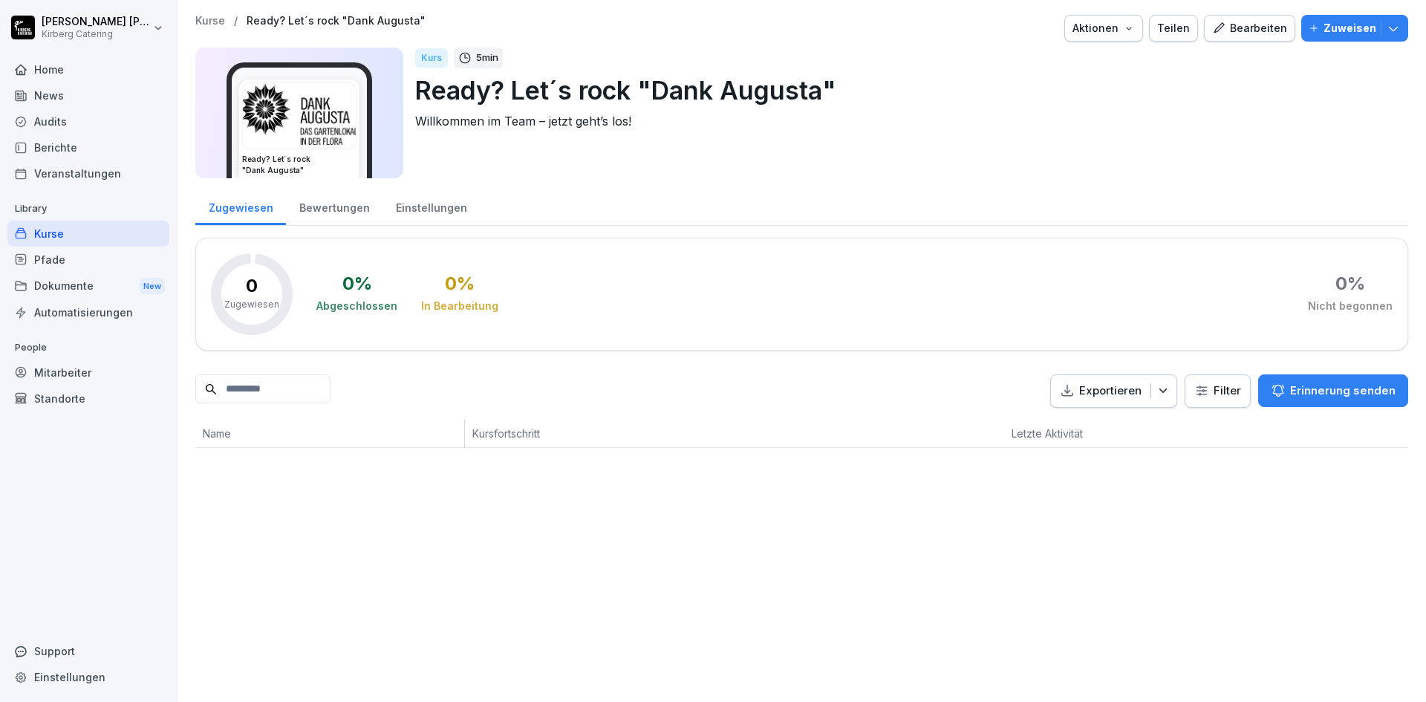
click at [315, 132] on img at bounding box center [299, 115] width 113 height 65
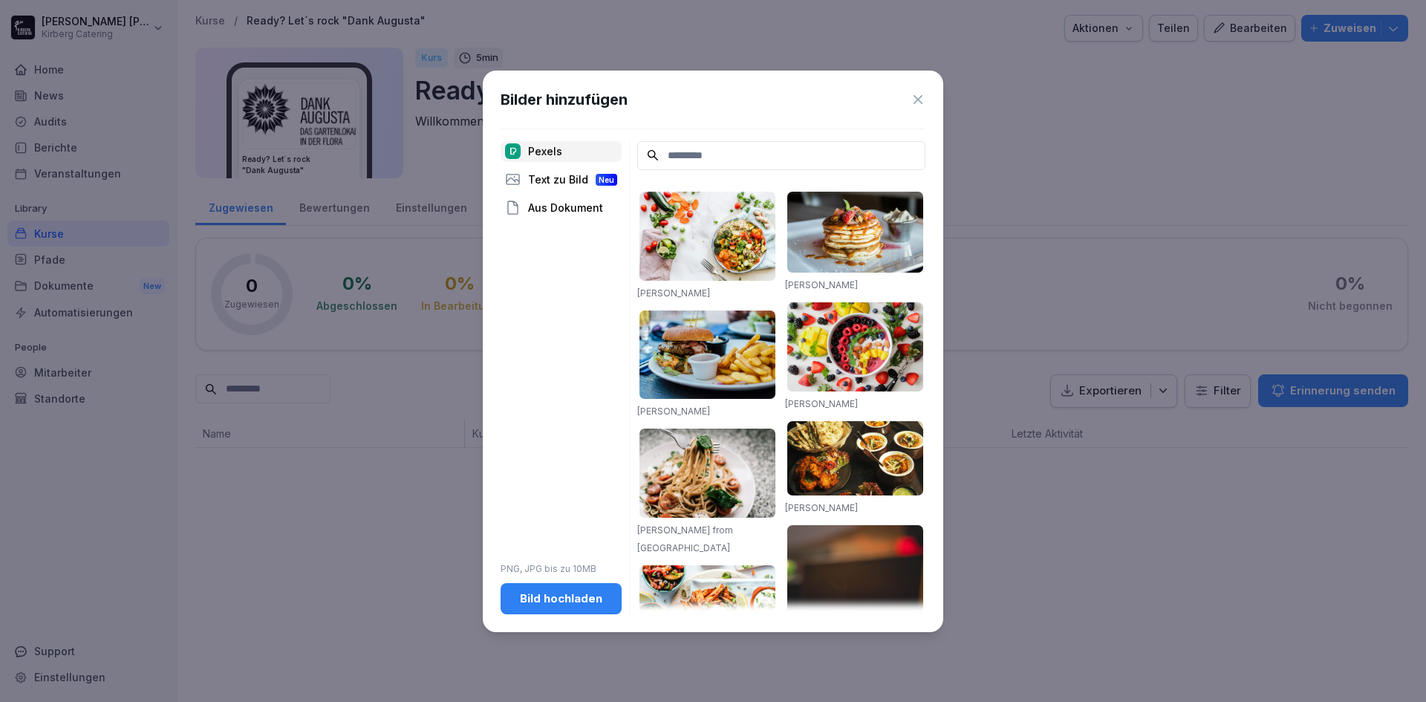
click at [917, 100] on icon at bounding box center [918, 99] width 9 height 9
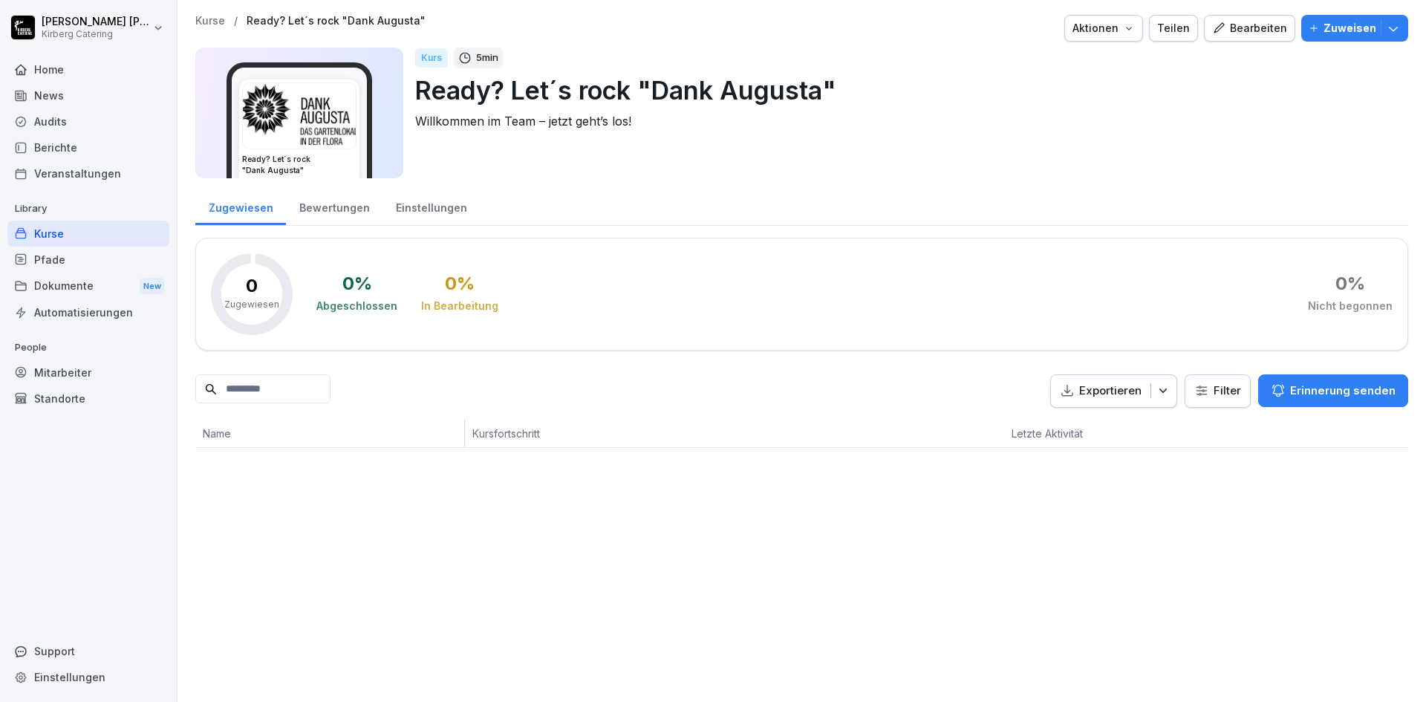
click at [302, 110] on img at bounding box center [299, 115] width 113 height 65
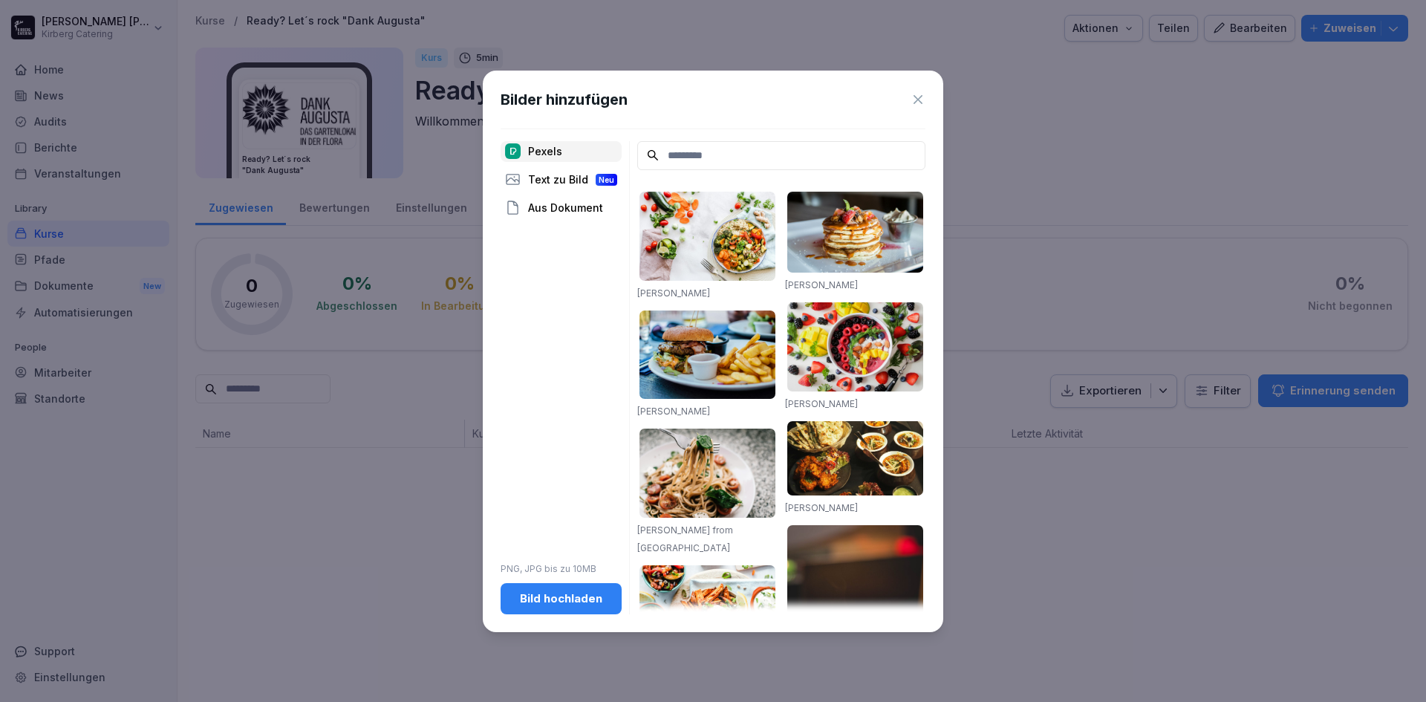
click at [916, 102] on icon at bounding box center [918, 99] width 15 height 15
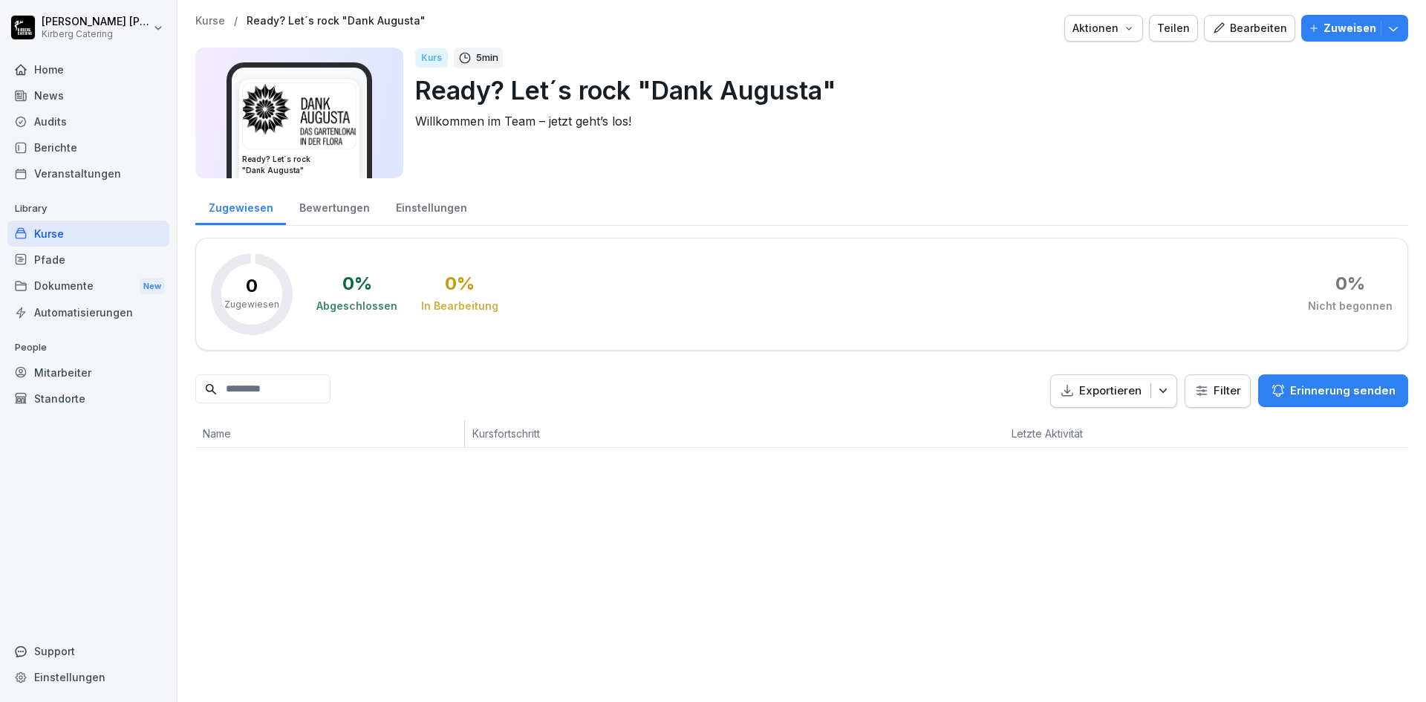
click at [59, 71] on div "Home" at bounding box center [88, 69] width 162 height 26
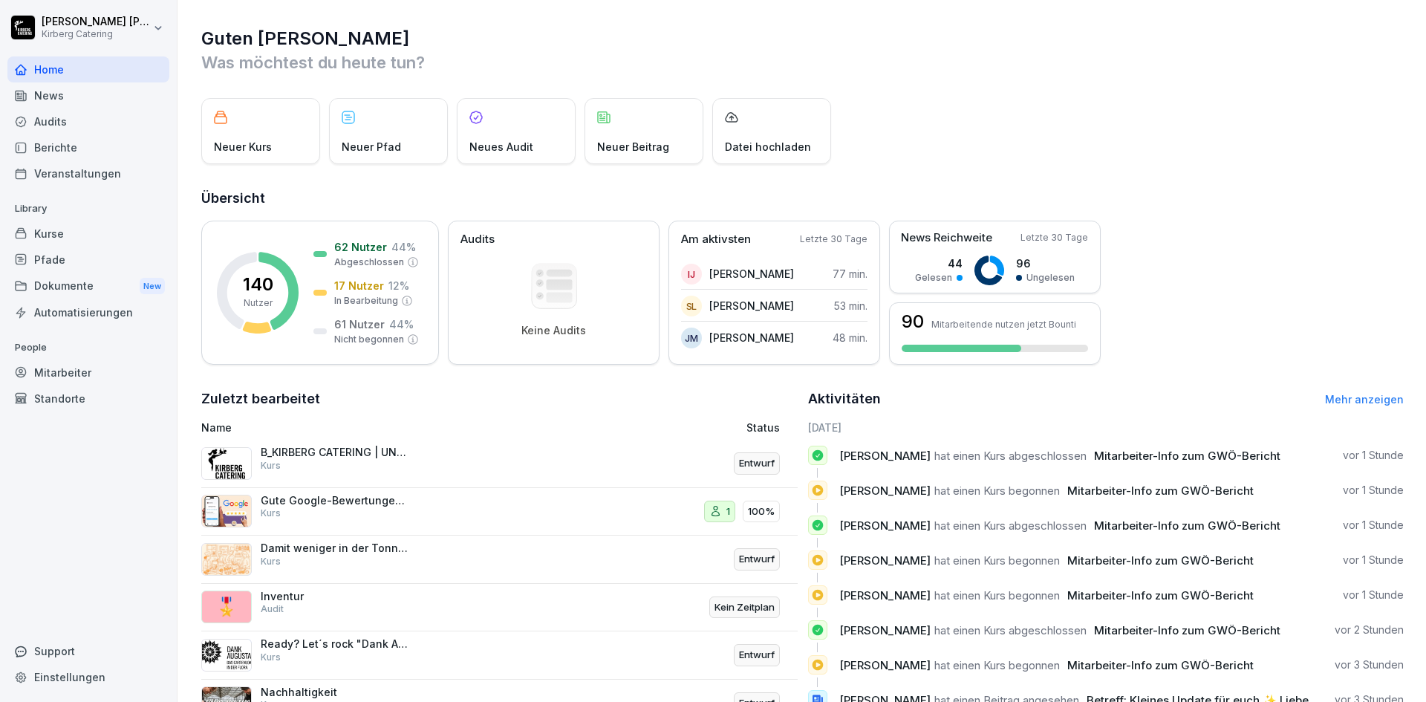
click at [92, 102] on div "News" at bounding box center [88, 95] width 162 height 26
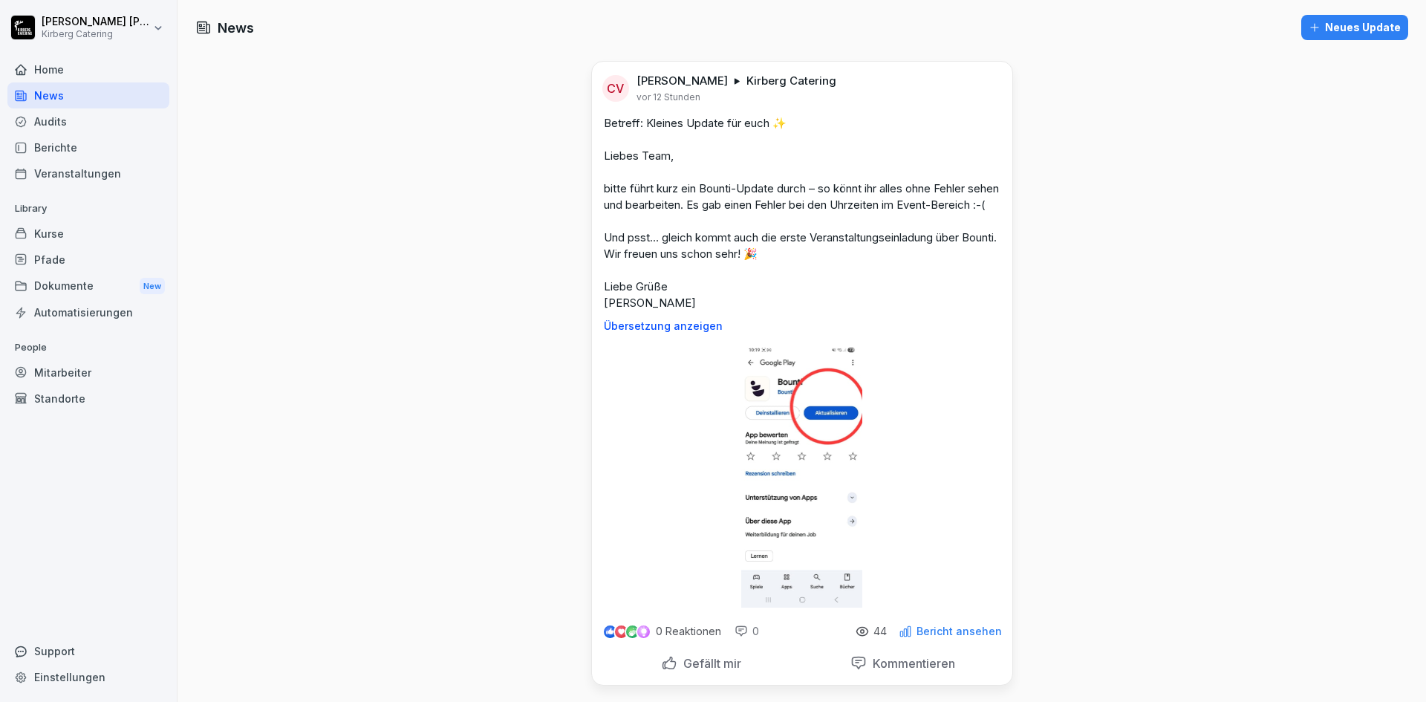
click at [1332, 25] on div "Neues Update" at bounding box center [1355, 27] width 92 height 16
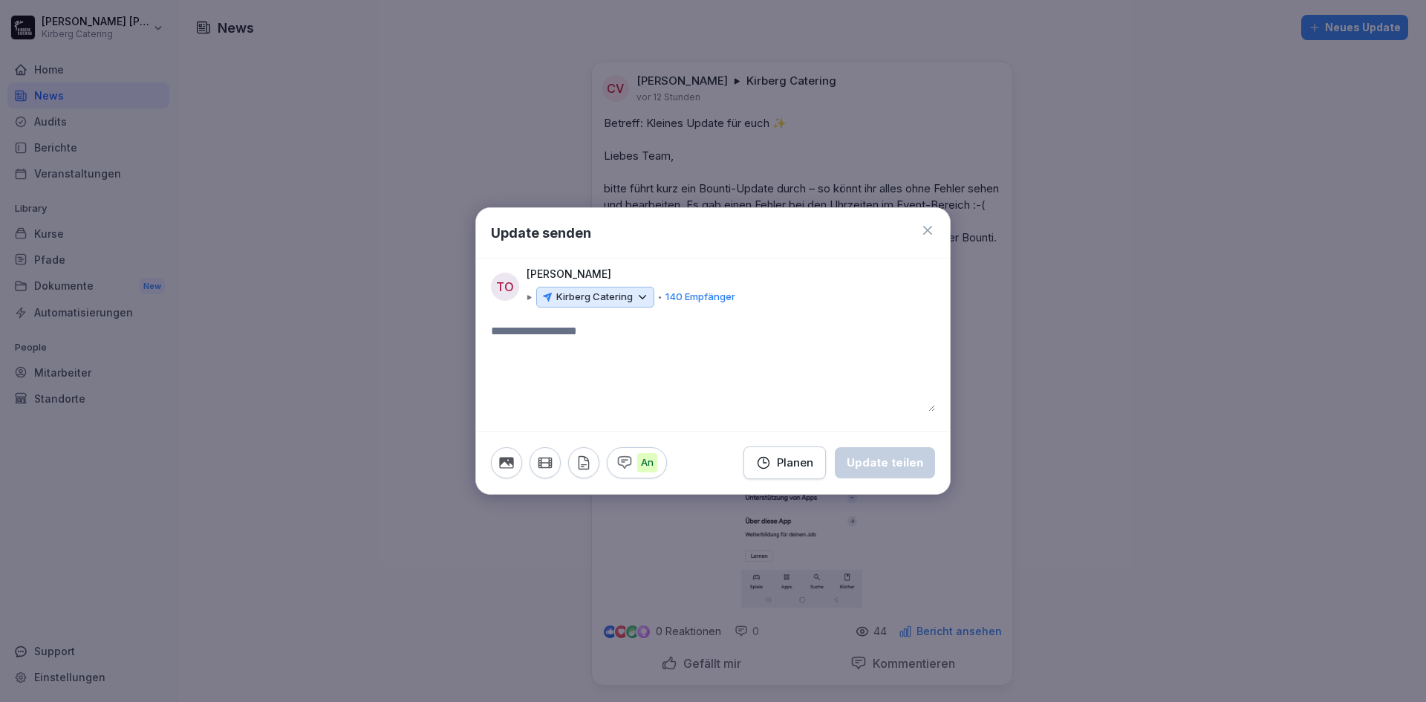
click at [639, 299] on icon at bounding box center [642, 296] width 13 height 13
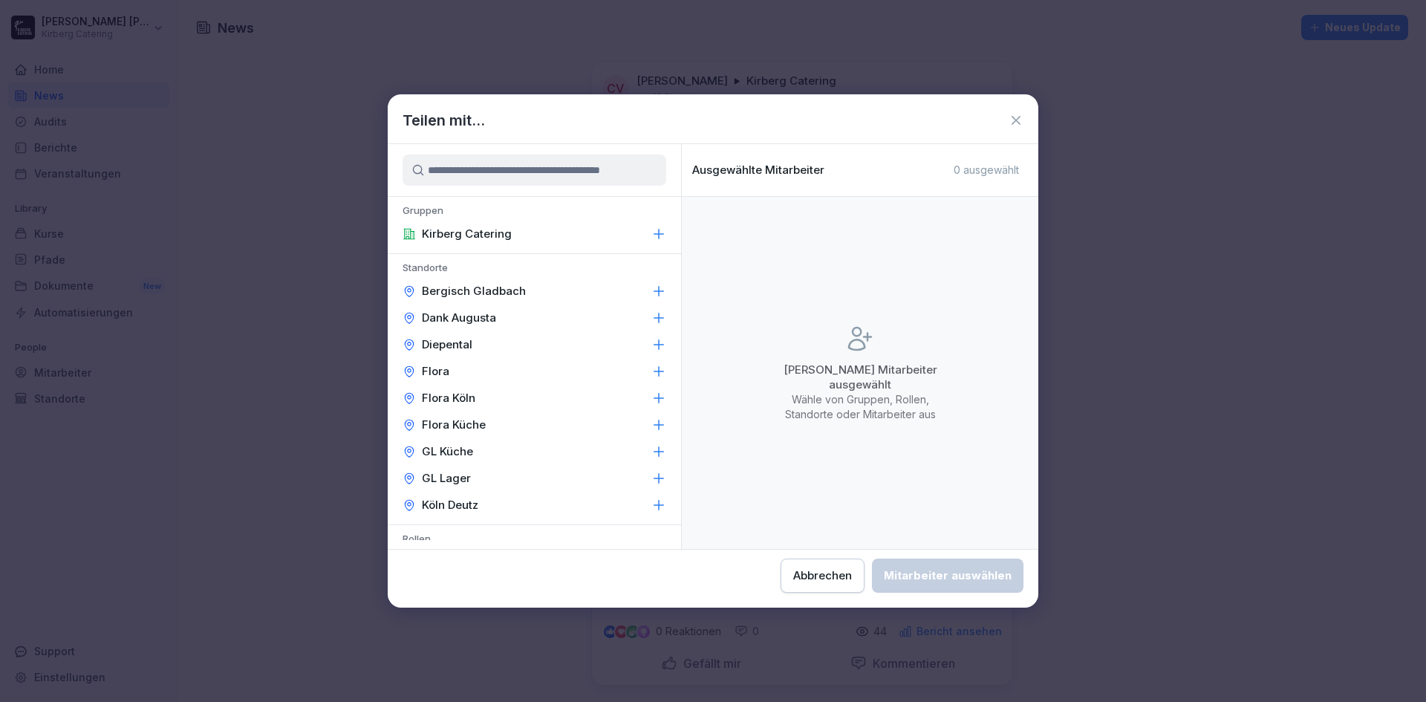
click at [651, 428] on icon at bounding box center [658, 424] width 15 height 15
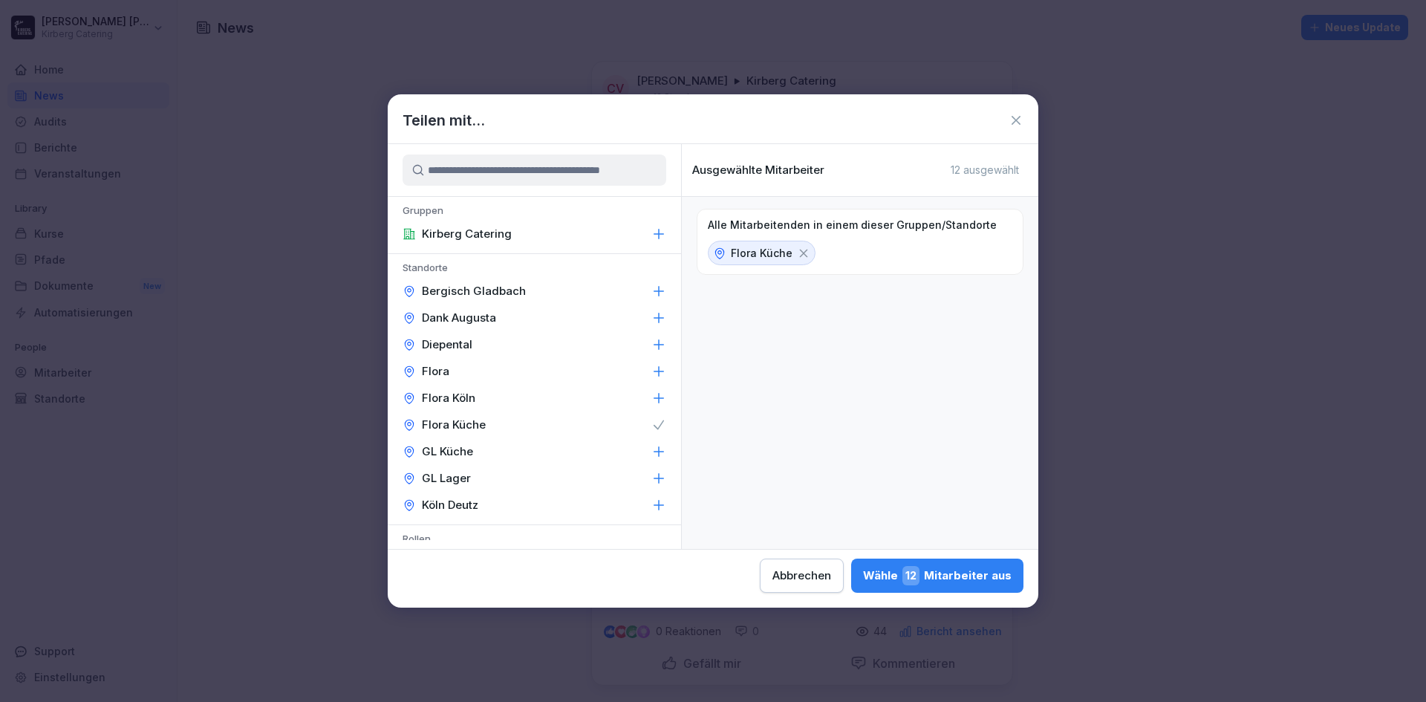
click at [778, 582] on div "Abbrechen" at bounding box center [801, 575] width 59 height 16
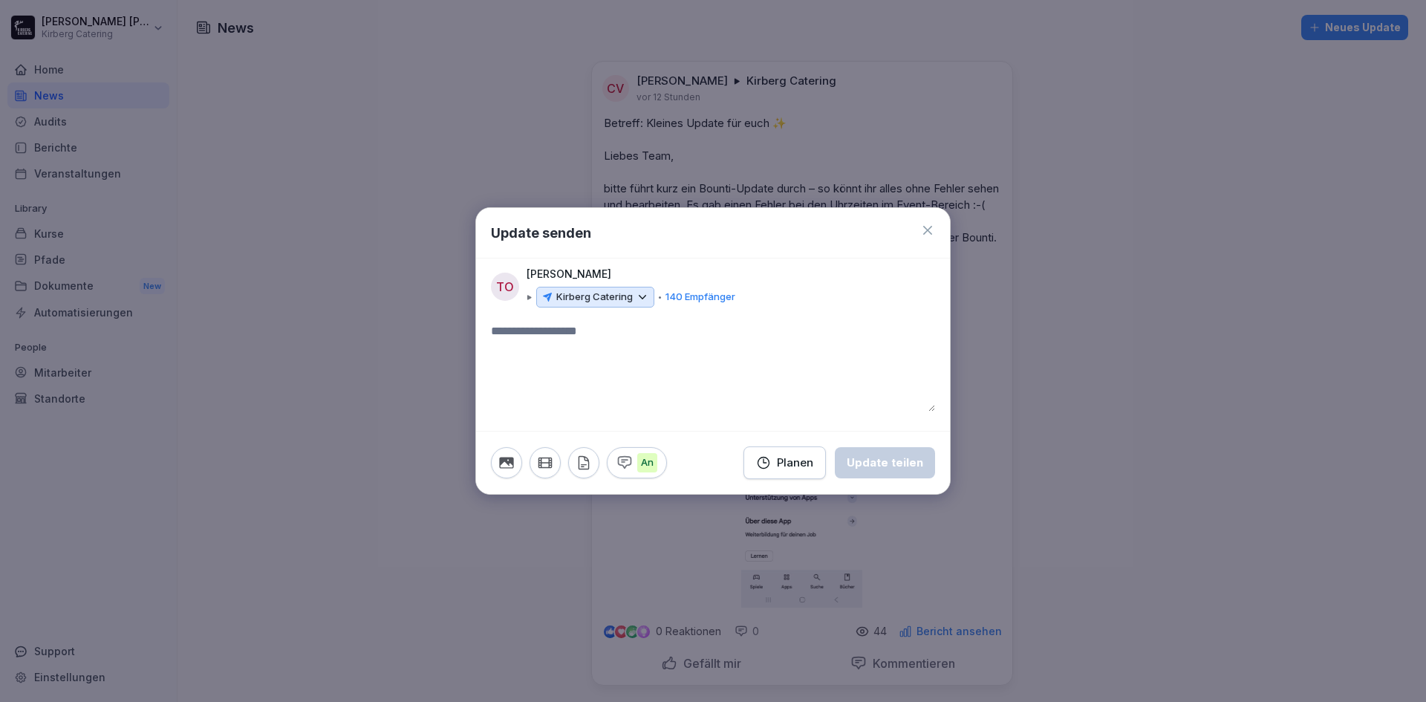
click at [924, 229] on icon at bounding box center [927, 230] width 15 height 15
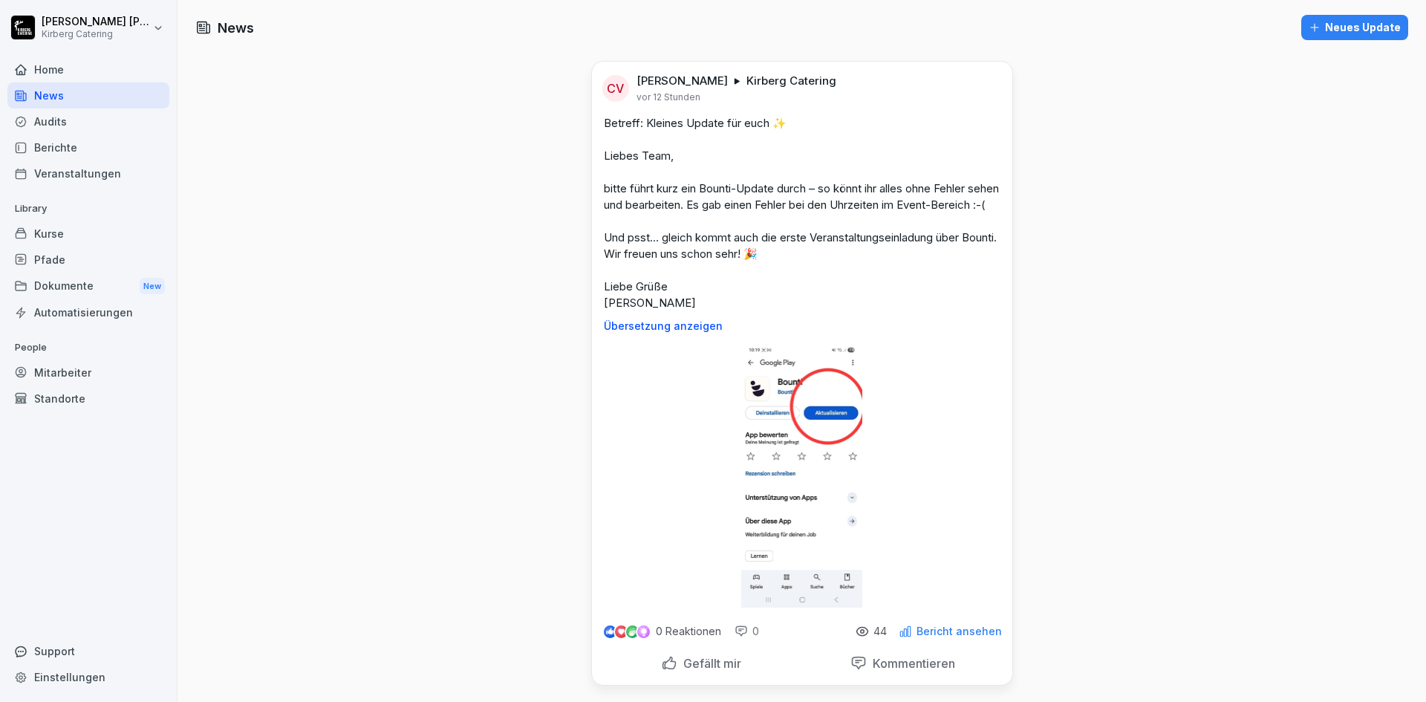
click at [32, 148] on div "Berichte" at bounding box center [88, 147] width 162 height 26
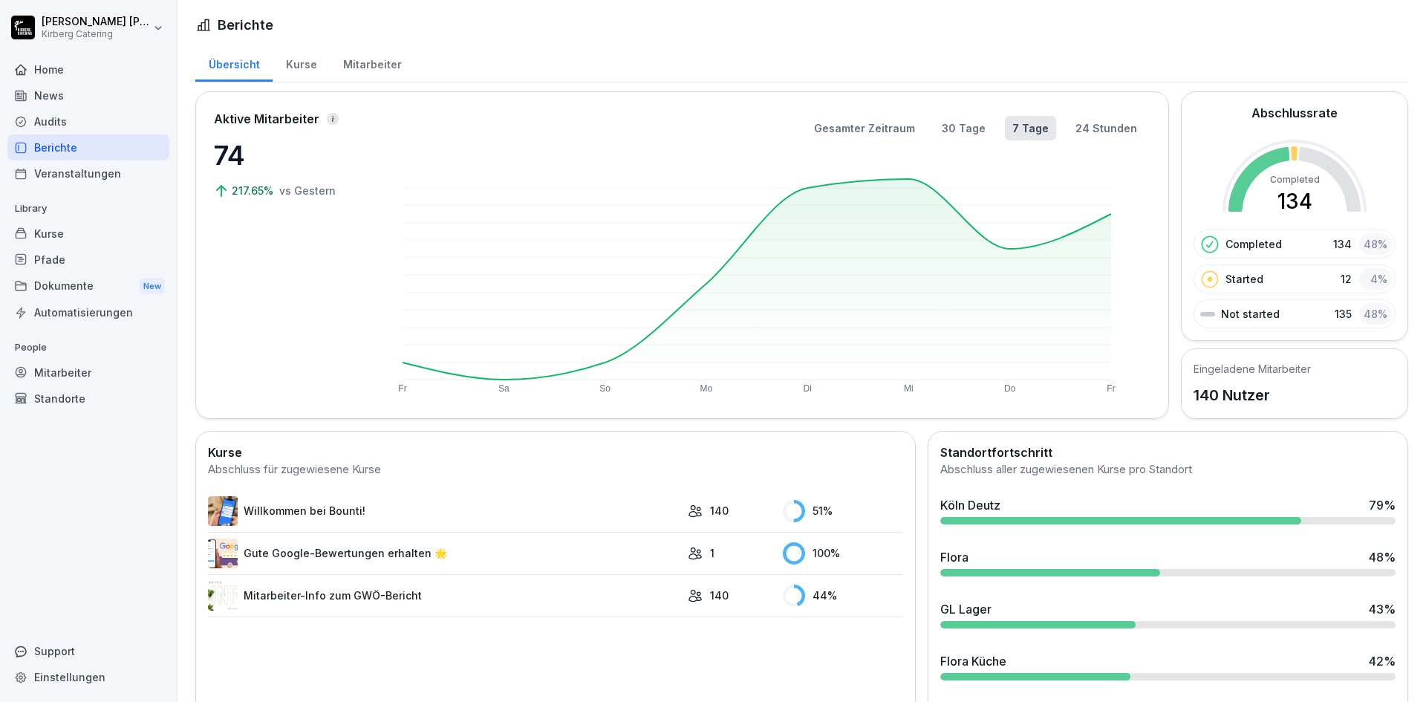
click at [94, 289] on div "Dokumente New" at bounding box center [88, 286] width 162 height 27
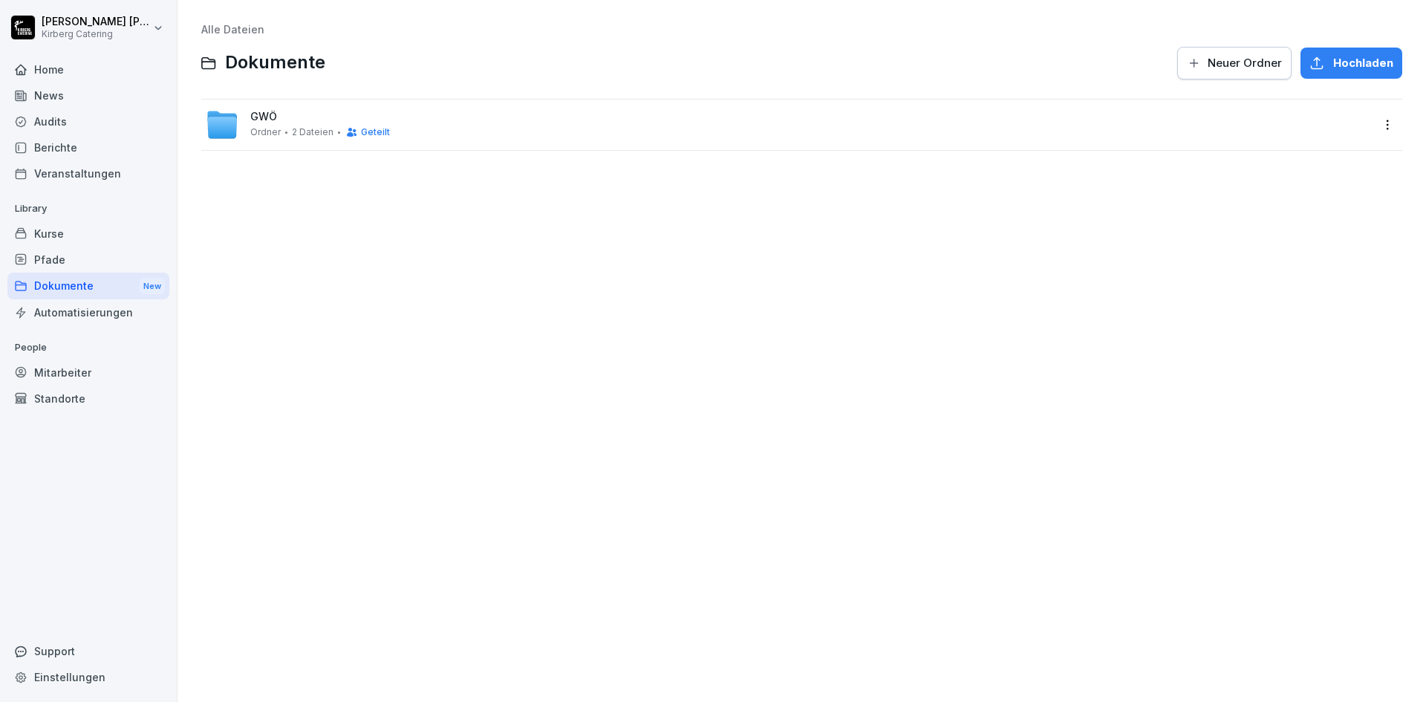
click at [276, 119] on span "GWÖ" at bounding box center [263, 117] width 27 height 13
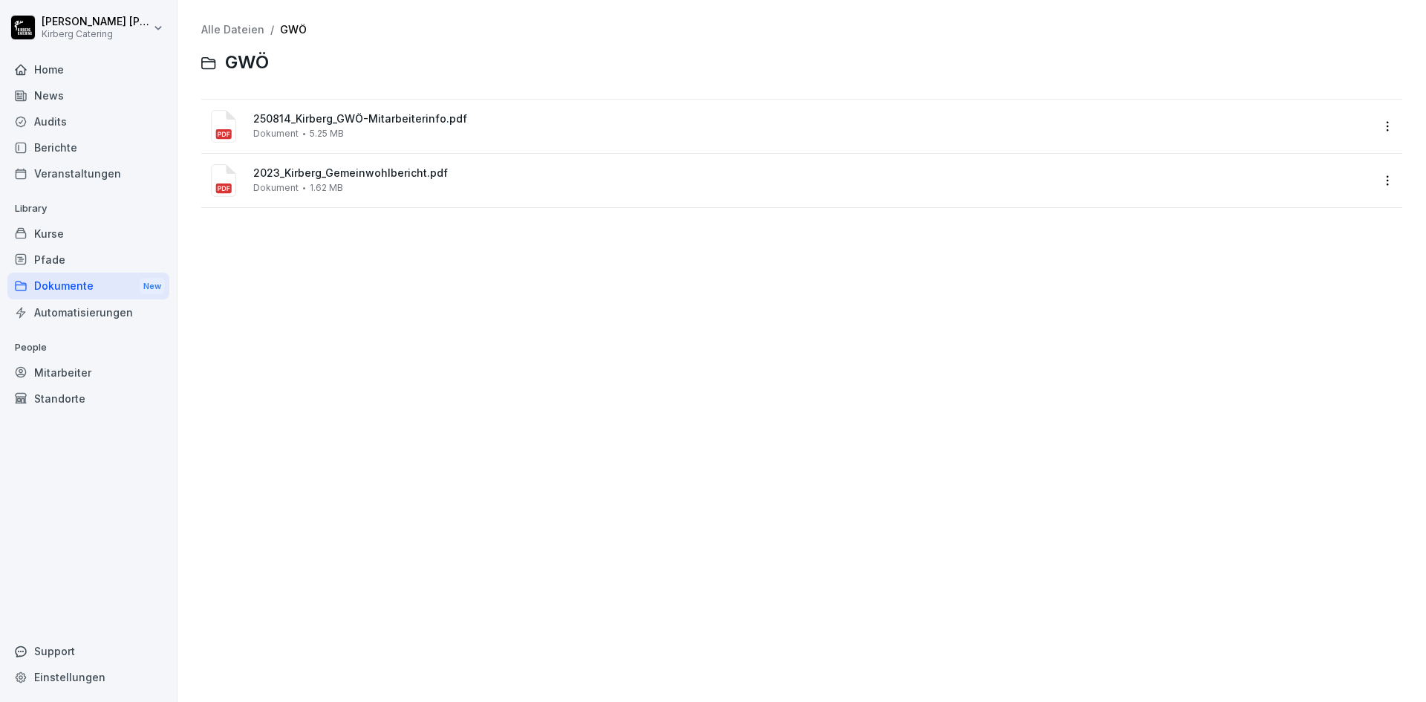
click at [59, 237] on div "Kurse" at bounding box center [88, 234] width 162 height 26
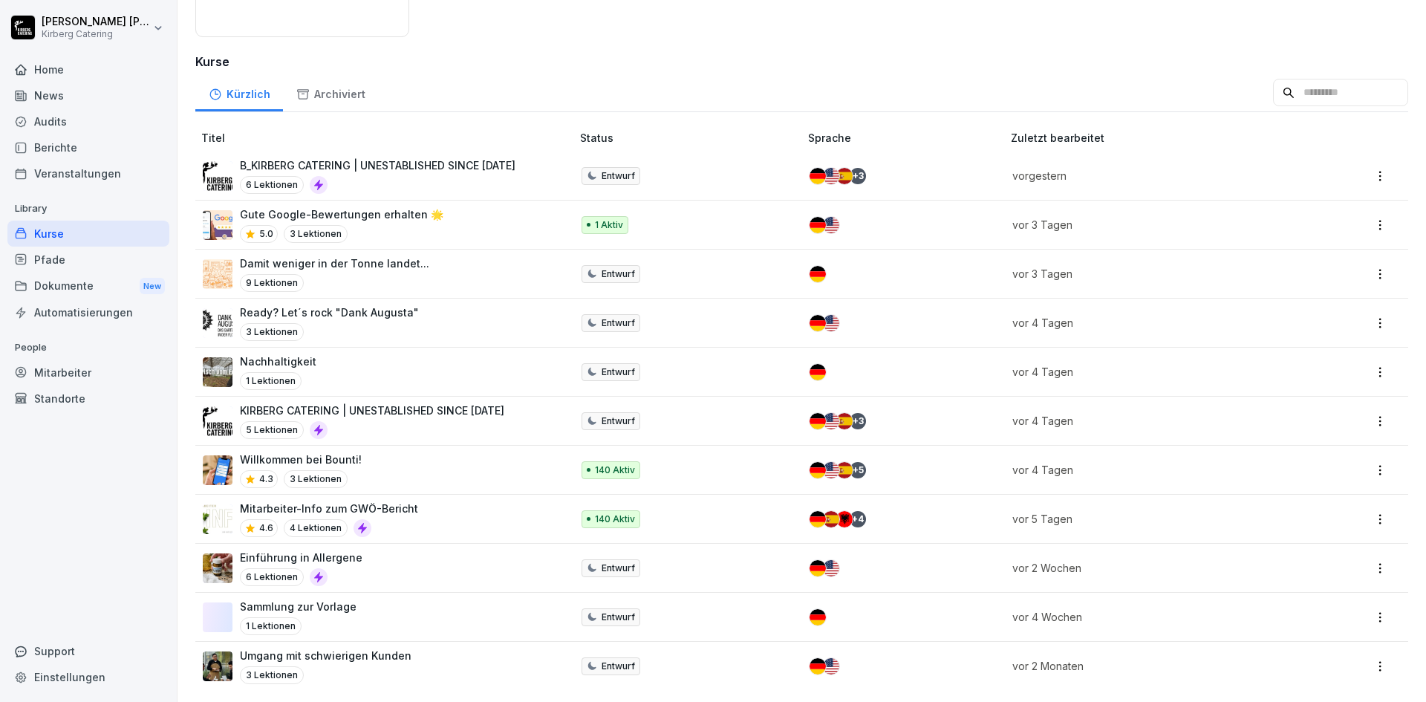
scroll to position [209, 0]
click at [1370, 506] on html "Thomas Ottke Kirberg Catering Home News Audits Berichte Veranstaltungen Library…" at bounding box center [713, 351] width 1426 height 702
click at [1102, 475] on html "Thomas Ottke Kirberg Catering Home News Audits Berichte Veranstaltungen Library…" at bounding box center [713, 351] width 1426 height 702
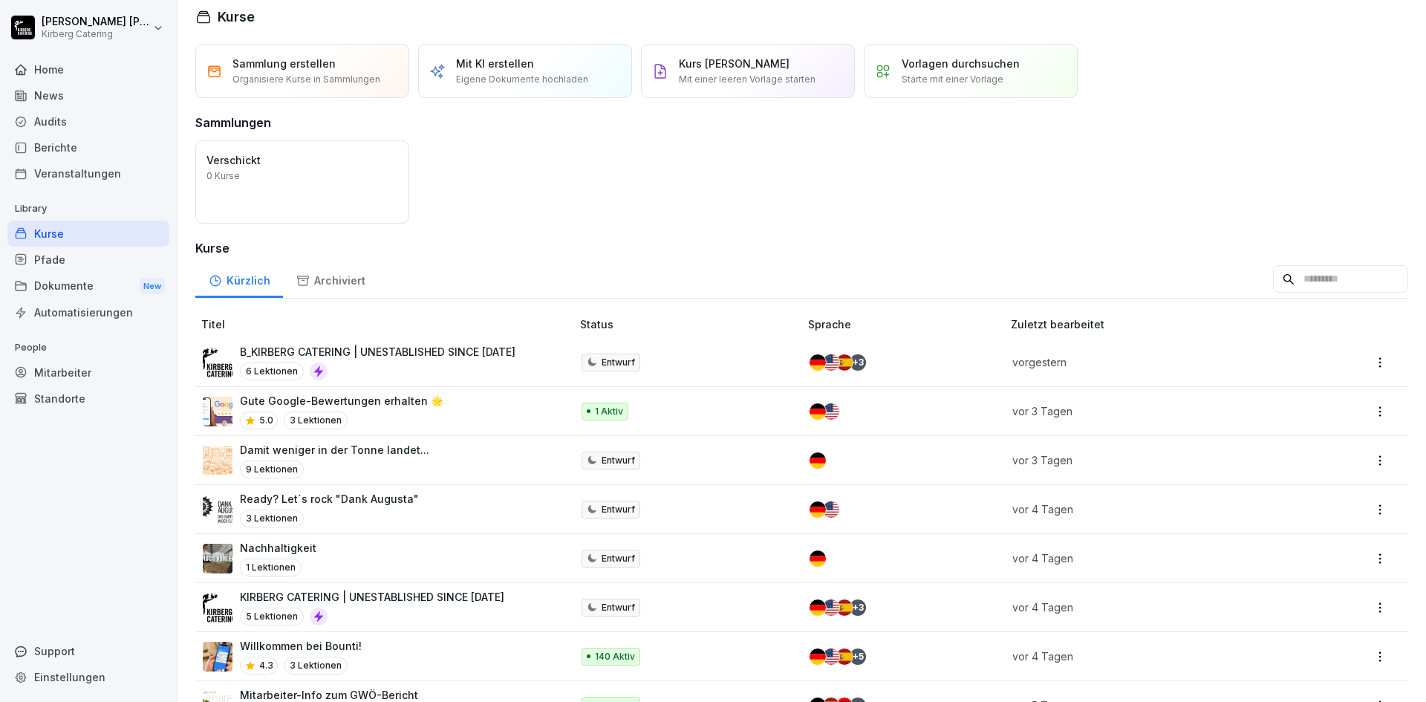
scroll to position [0, 0]
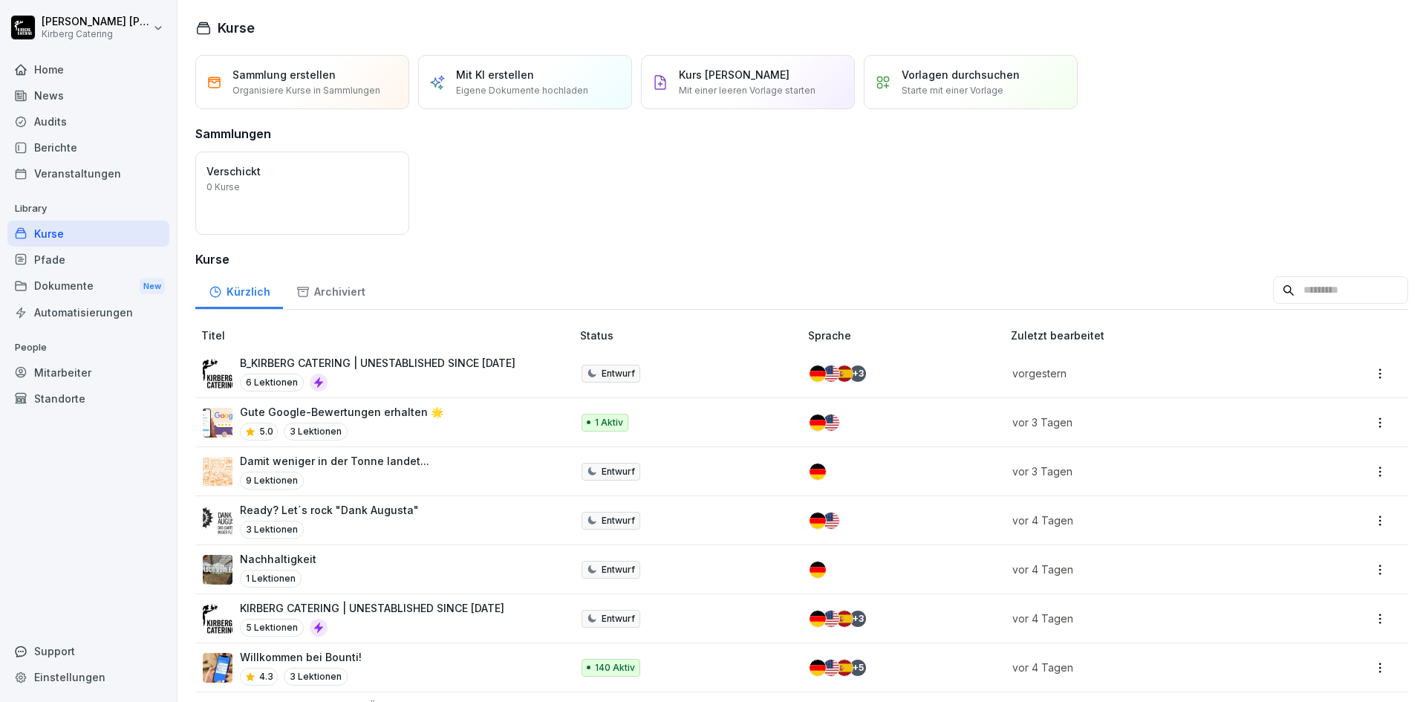
click at [105, 120] on div "Audits" at bounding box center [88, 121] width 162 height 26
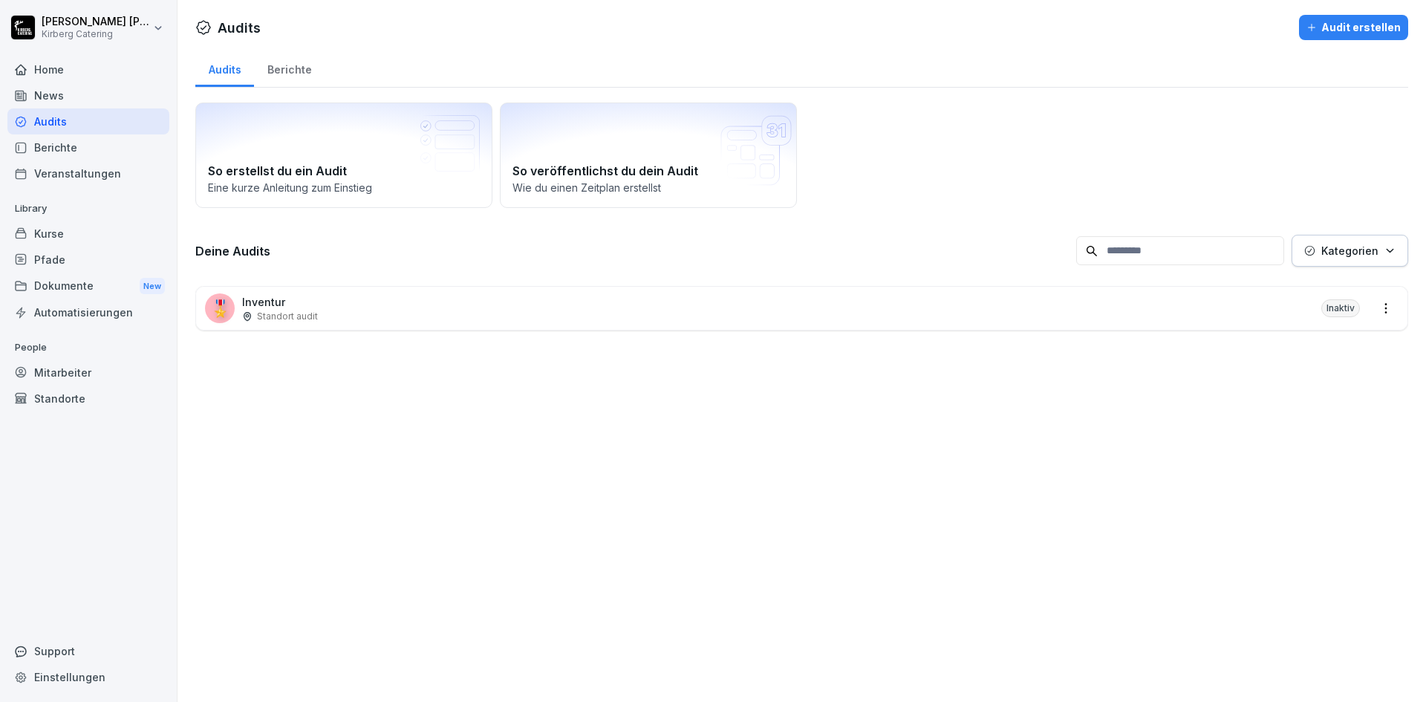
click at [74, 74] on div "Home" at bounding box center [88, 69] width 162 height 26
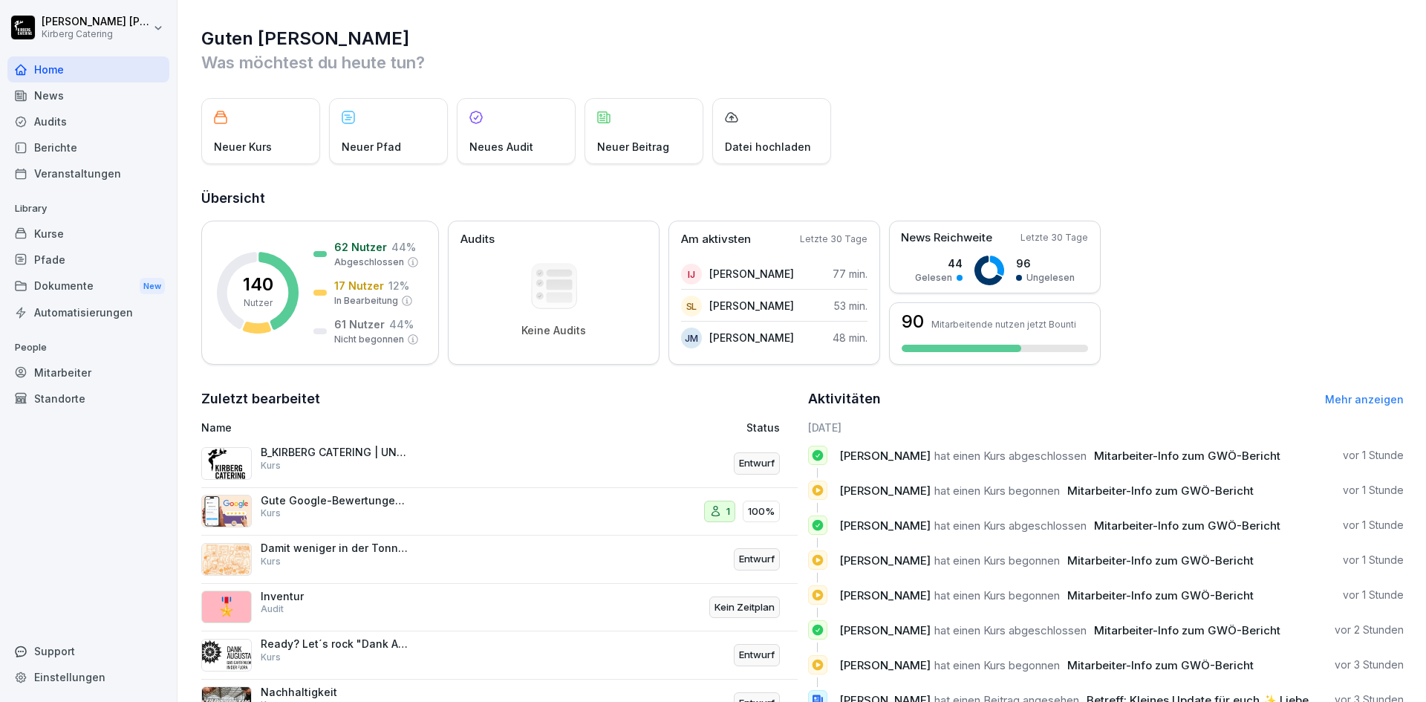
click at [108, 151] on div "Berichte" at bounding box center [88, 147] width 162 height 26
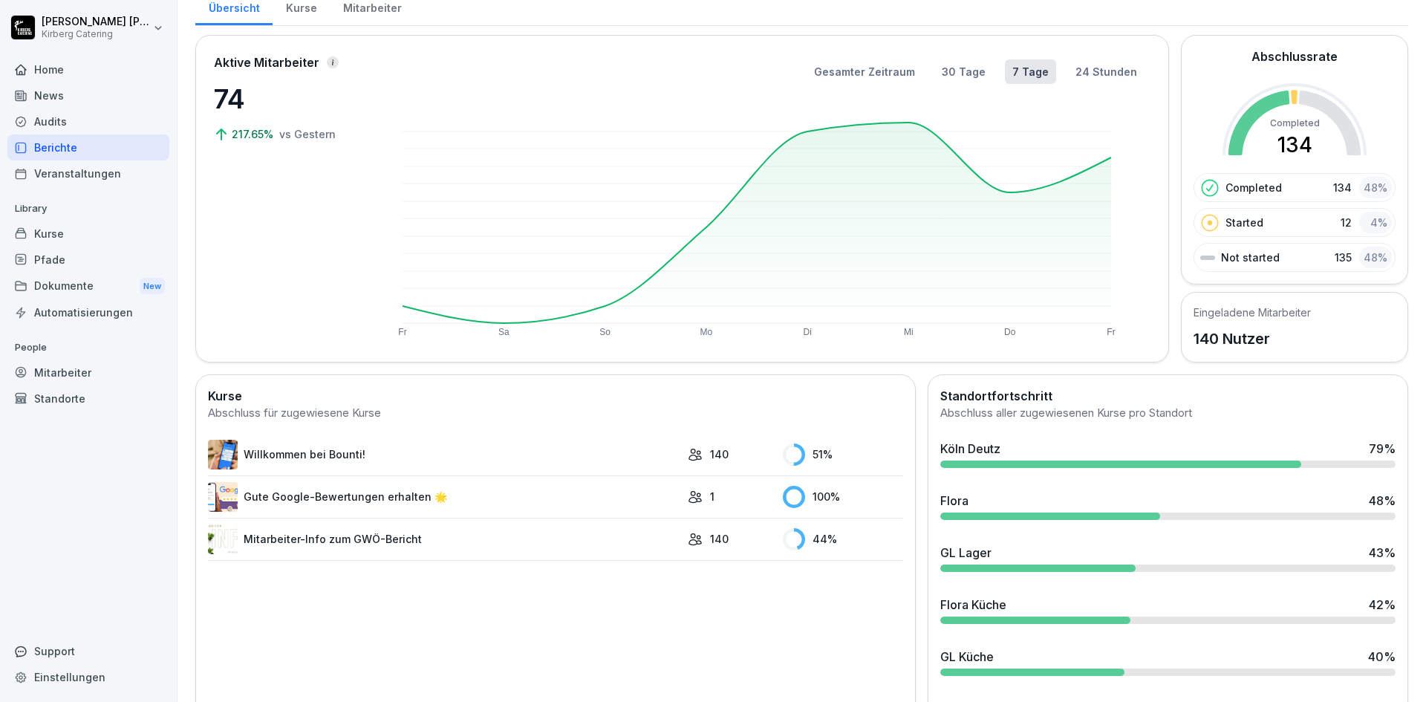
scroll to position [176, 0]
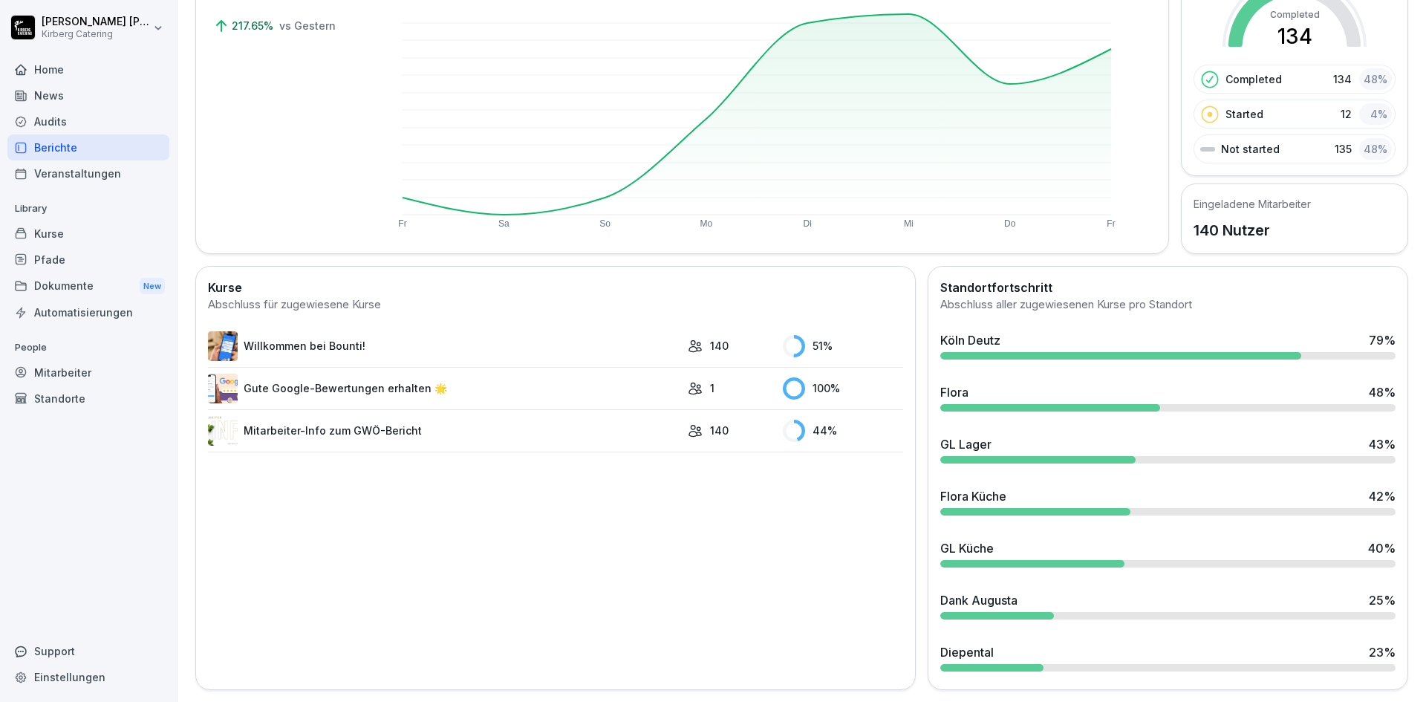
click at [106, 97] on div "News" at bounding box center [88, 95] width 162 height 26
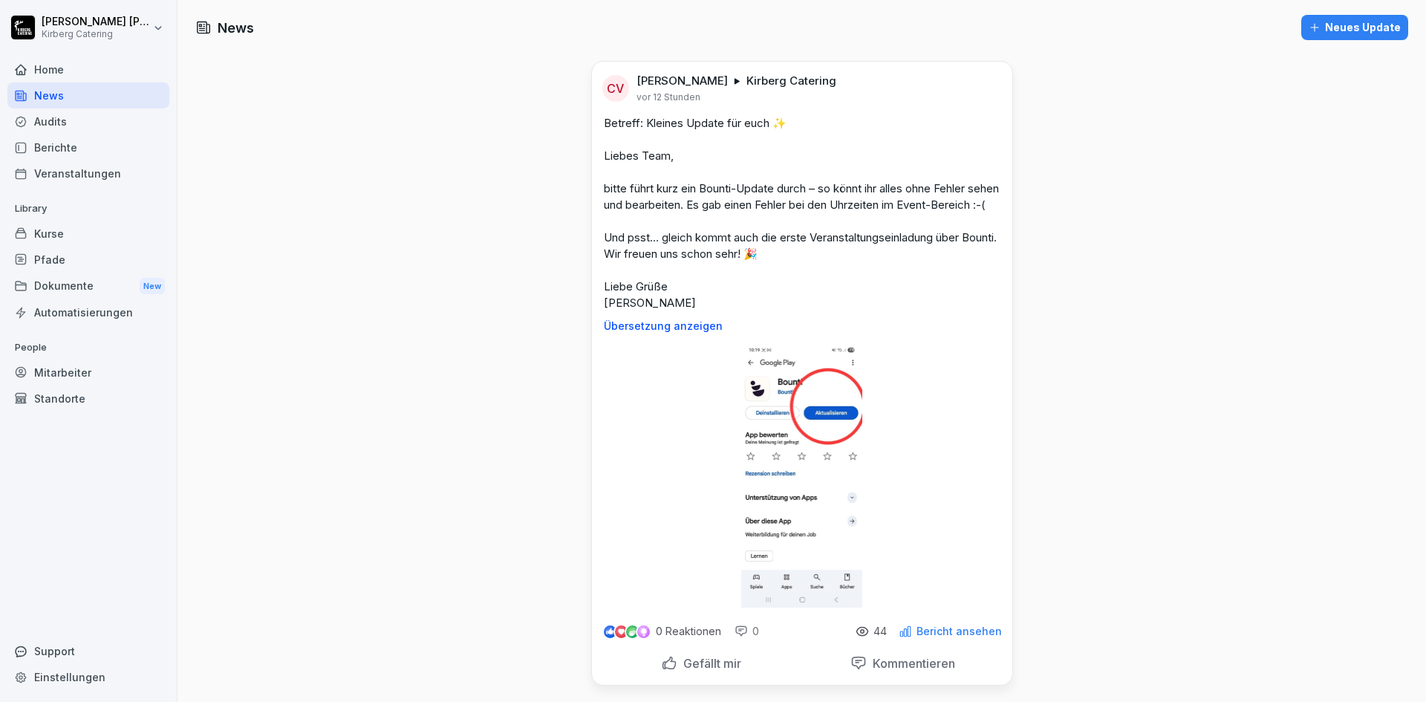
click at [68, 69] on div "Home" at bounding box center [88, 69] width 162 height 26
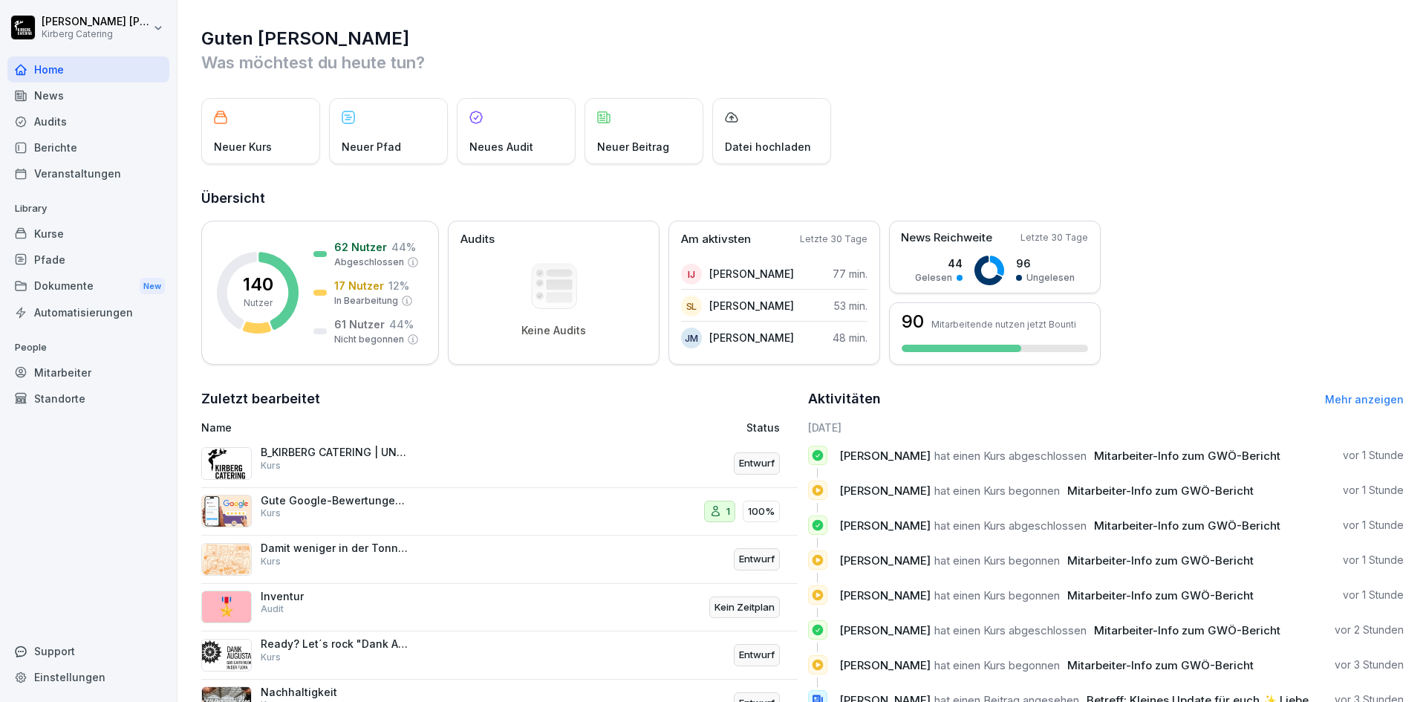
click at [60, 105] on div "News" at bounding box center [88, 95] width 162 height 26
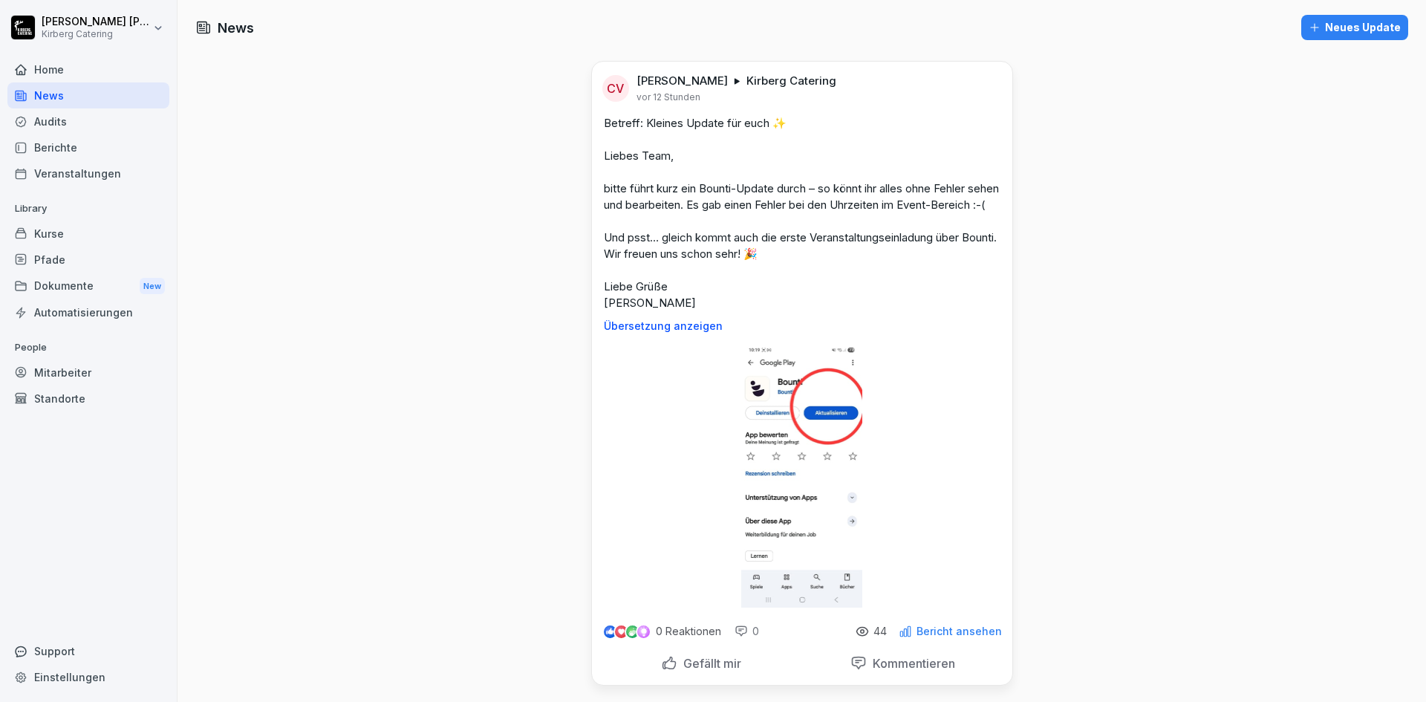
click at [59, 319] on div "Automatisierungen" at bounding box center [88, 312] width 162 height 26
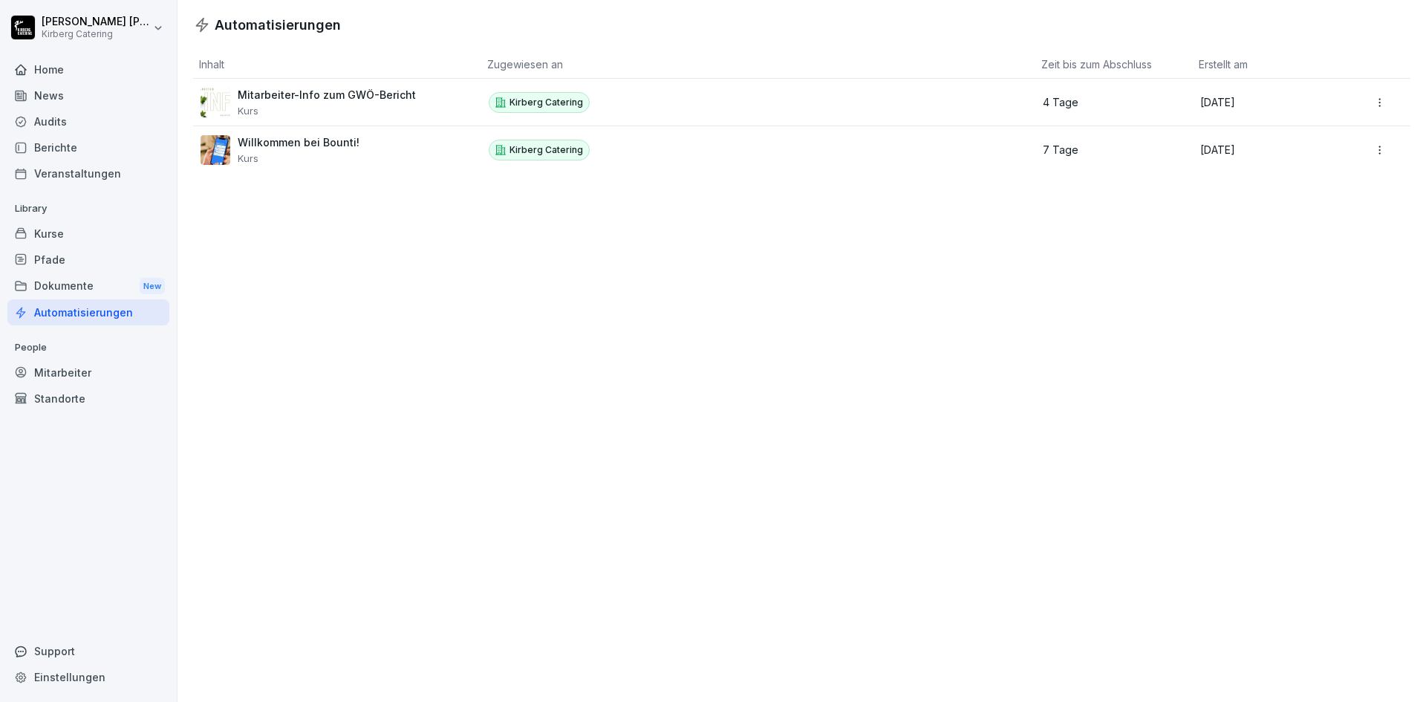
click at [374, 96] on p "Mitarbeiter-Info zum GWÖ-Bericht" at bounding box center [327, 94] width 178 height 13
click at [74, 146] on div "Berichte" at bounding box center [88, 147] width 162 height 26
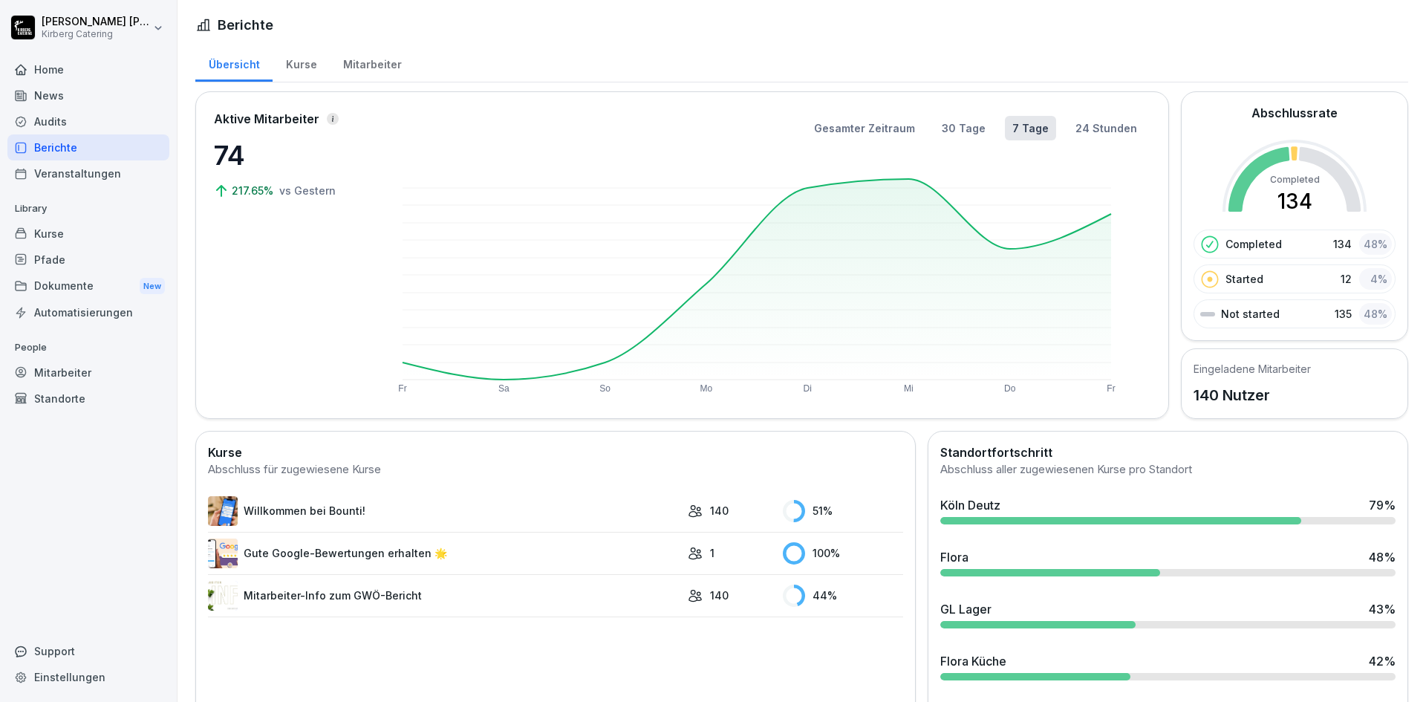
scroll to position [176, 0]
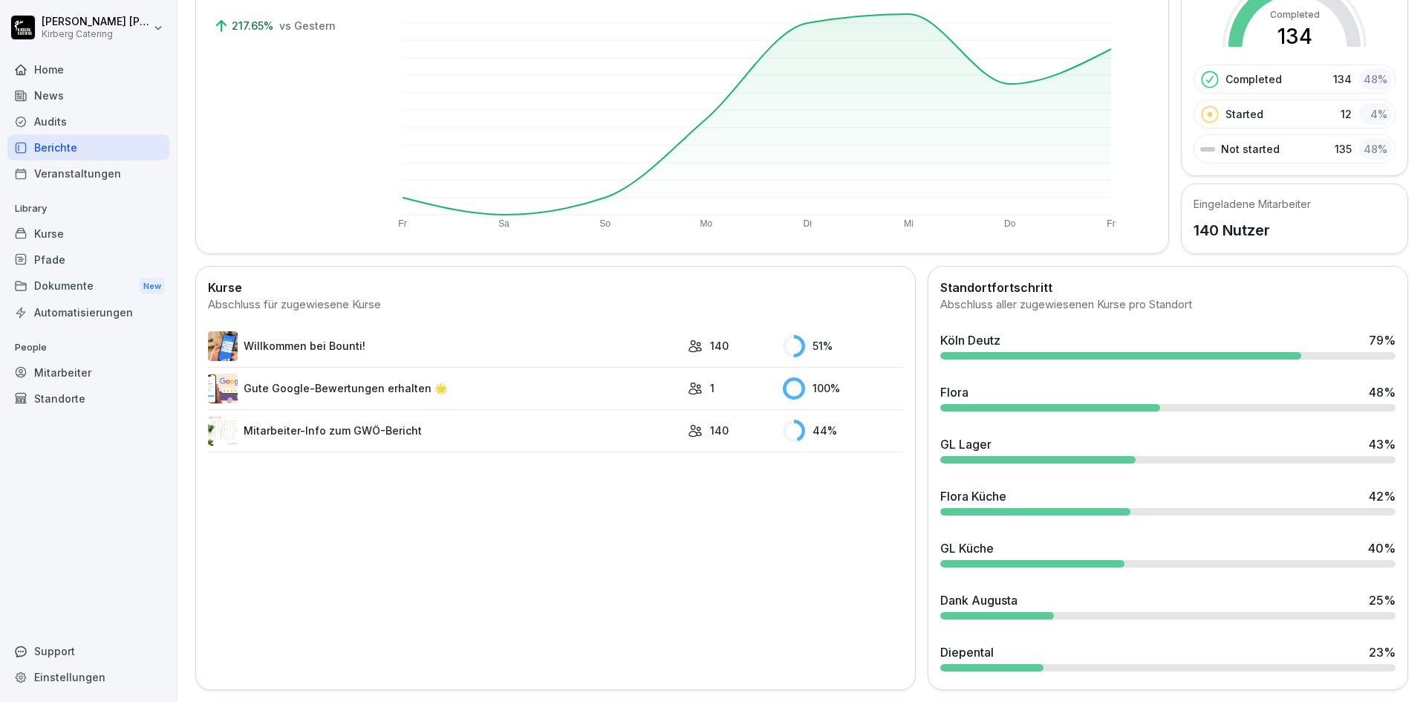
click at [345, 374] on link "Gute Google-Bewertungen erhalten 🌟" at bounding box center [444, 389] width 472 height 30
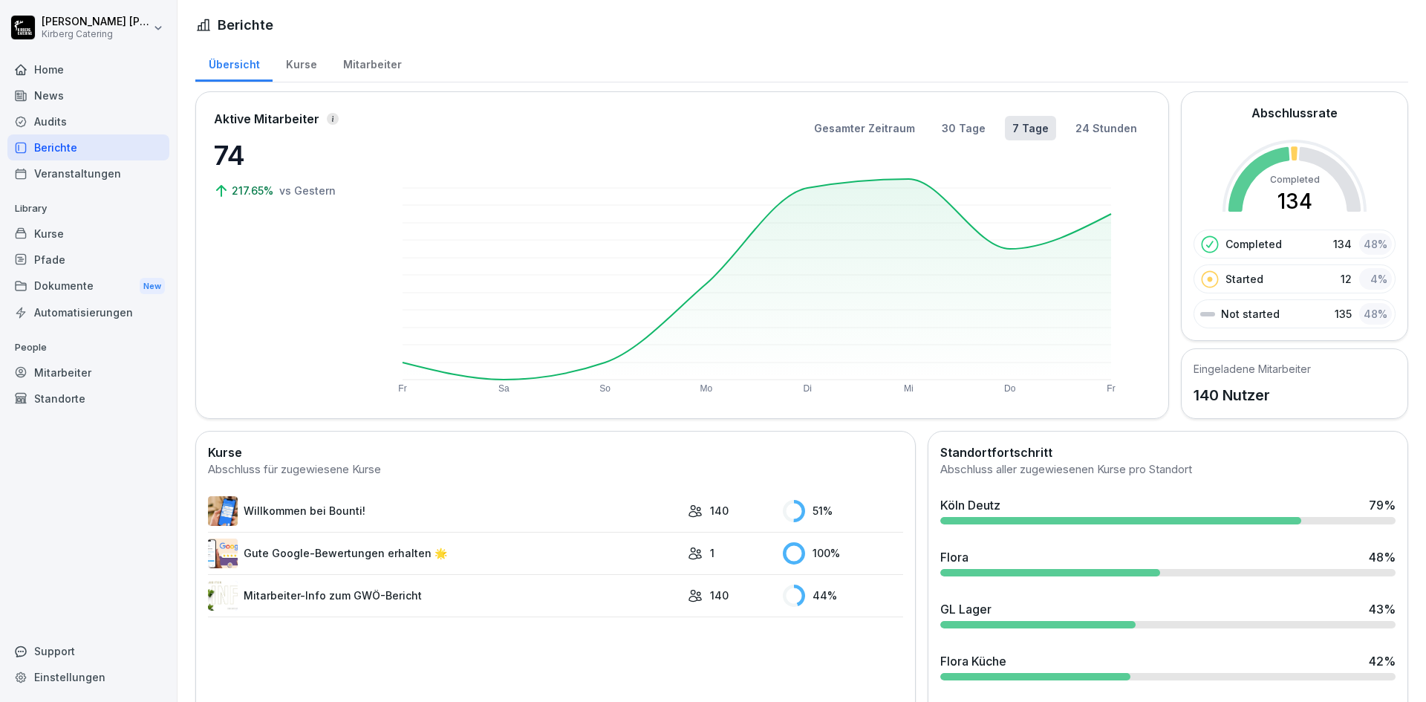
click at [91, 293] on div "Dokumente New" at bounding box center [88, 286] width 162 height 27
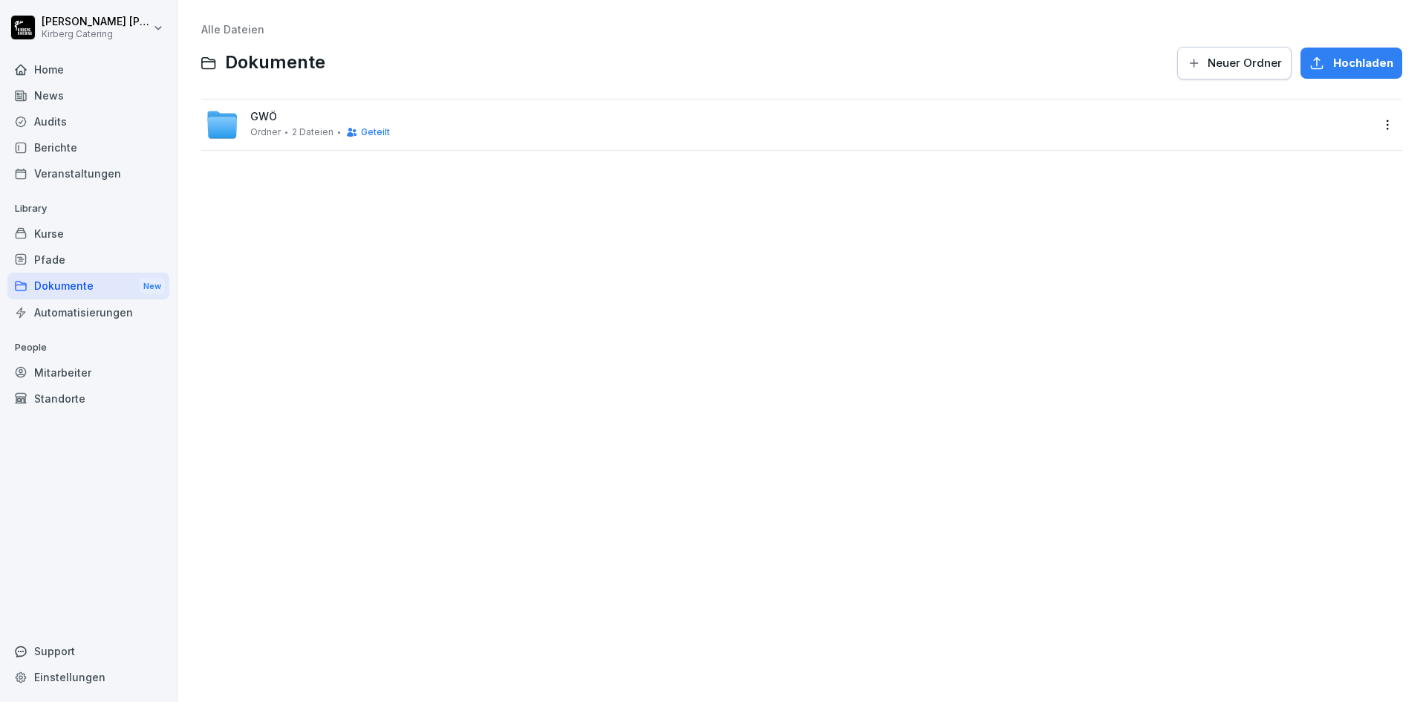
click at [69, 263] on div "Pfade" at bounding box center [88, 260] width 162 height 26
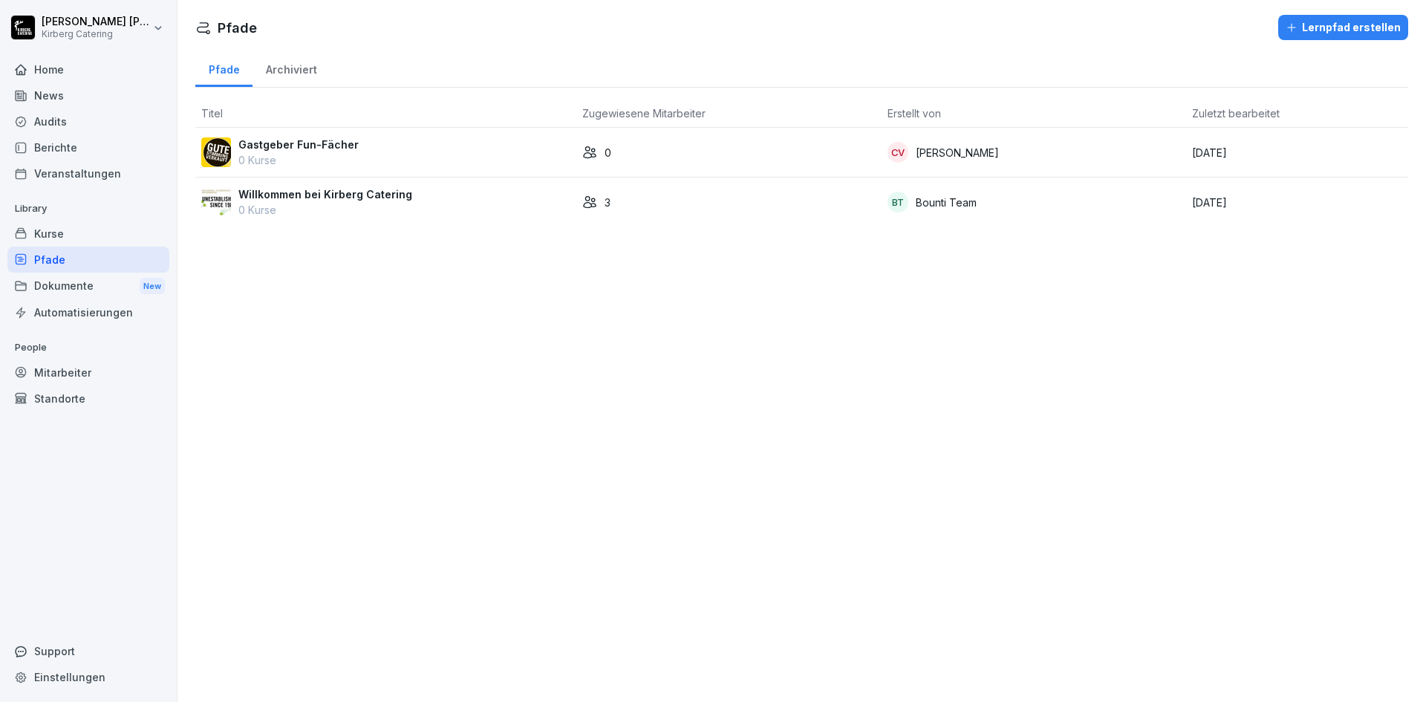
click at [59, 143] on div "Berichte" at bounding box center [88, 147] width 162 height 26
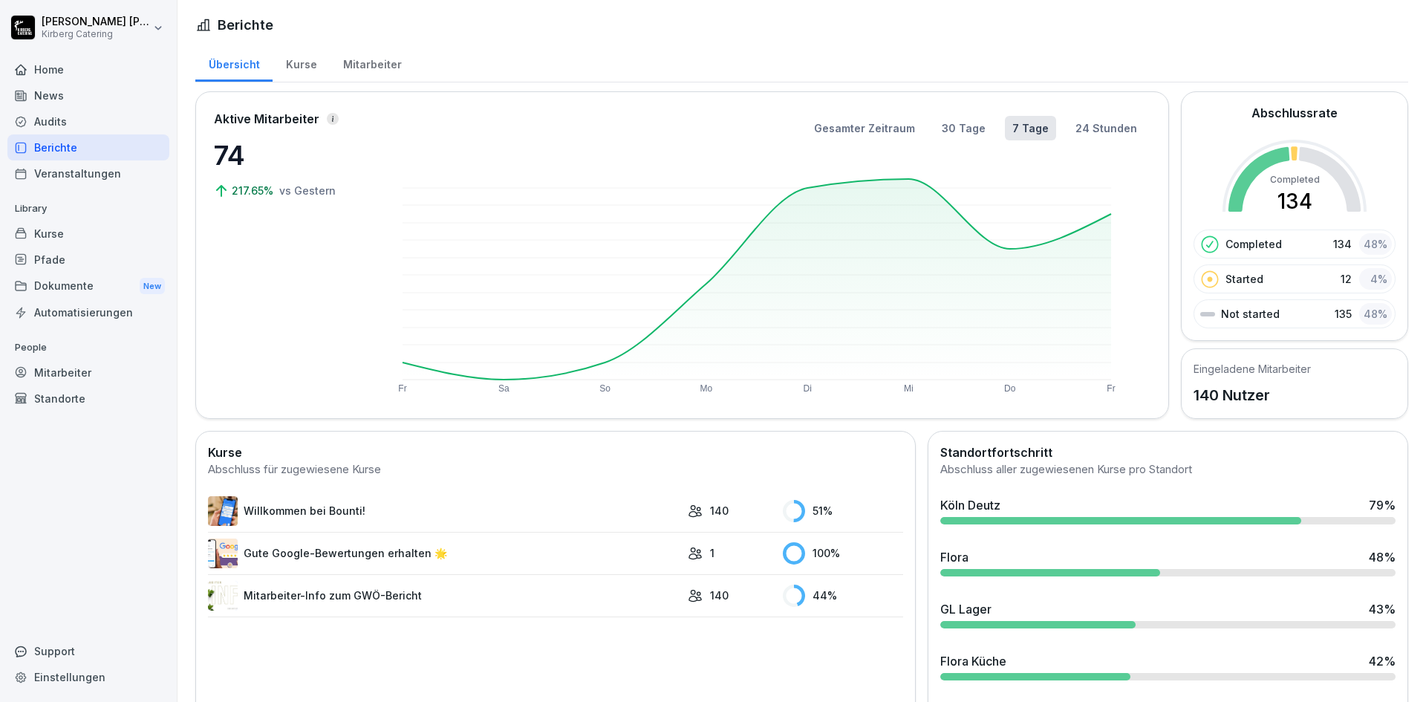
click at [81, 225] on div "Kurse" at bounding box center [88, 234] width 162 height 26
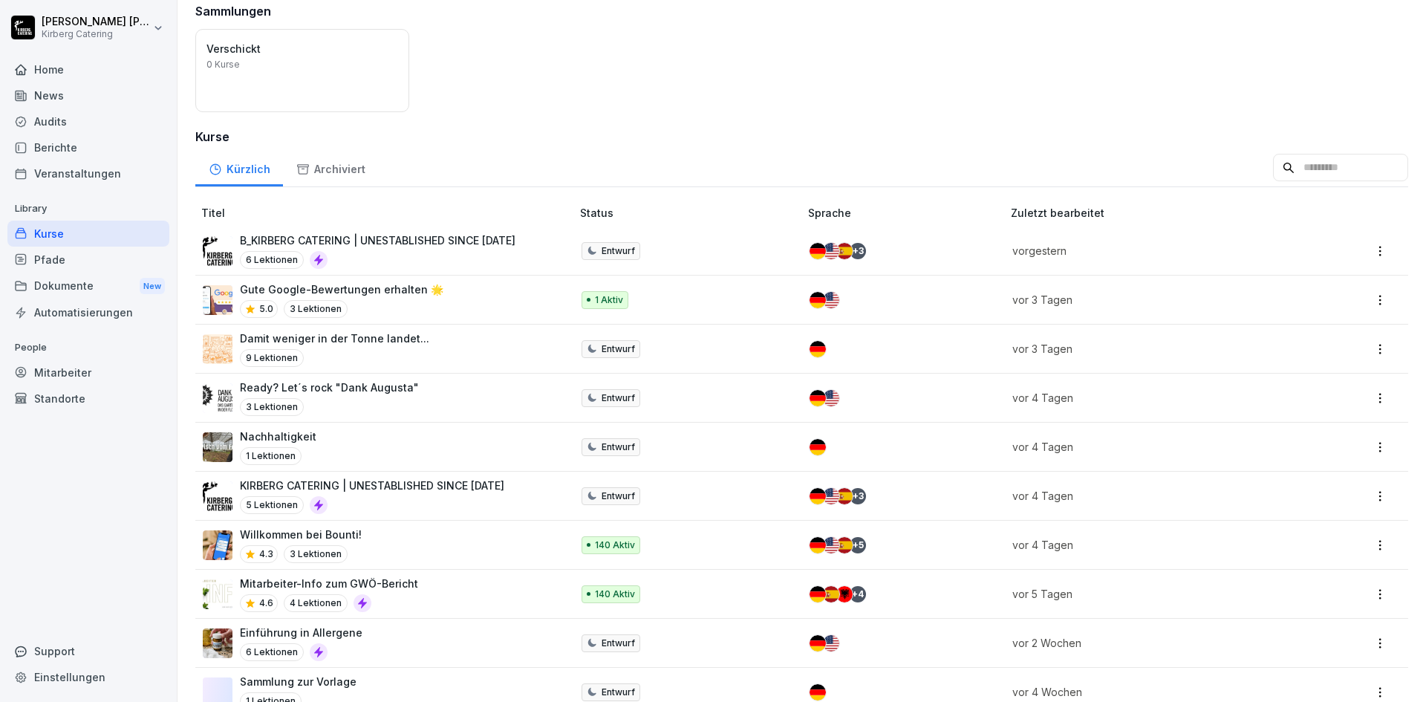
scroll to position [209, 0]
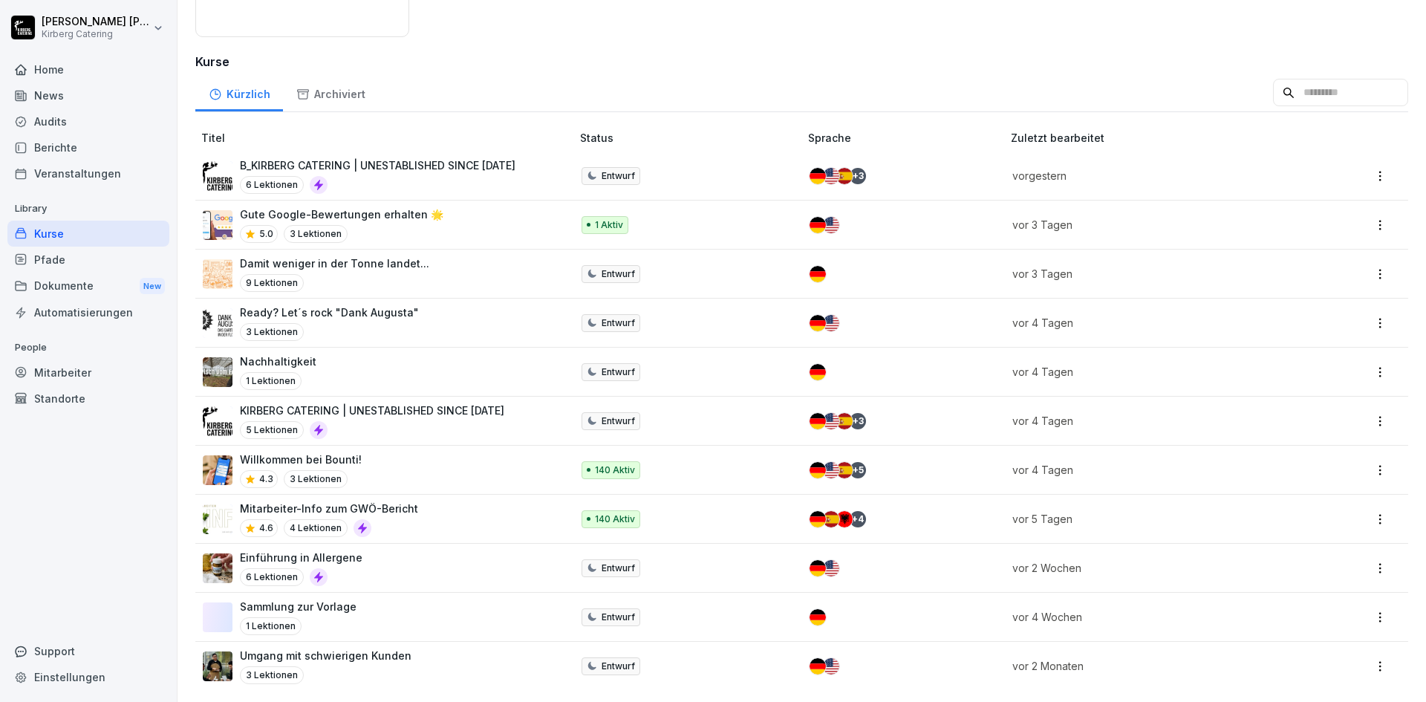
click at [1375, 660] on html "Thomas Ottke Kirberg Catering Home News Audits Berichte Veranstaltungen Library…" at bounding box center [713, 351] width 1426 height 702
click at [942, 656] on html "Thomas Ottke Kirberg Catering Home News Audits Berichte Veranstaltungen Library…" at bounding box center [713, 351] width 1426 height 702
click at [325, 648] on p "Umgang mit schwierigen Kunden" at bounding box center [326, 656] width 172 height 16
